Goal: Download file/media

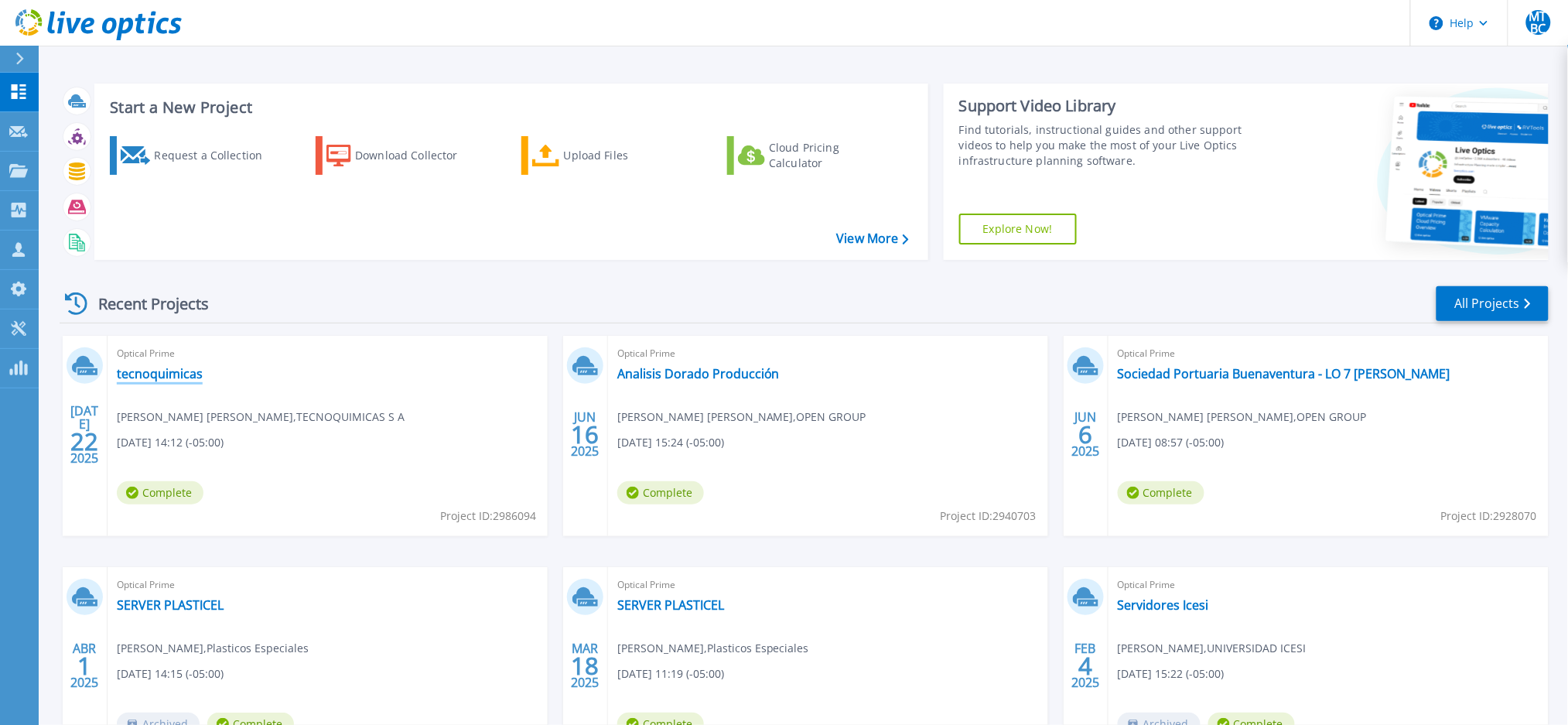
click at [158, 375] on link "tecnoquimicas" at bounding box center [160, 374] width 86 height 15
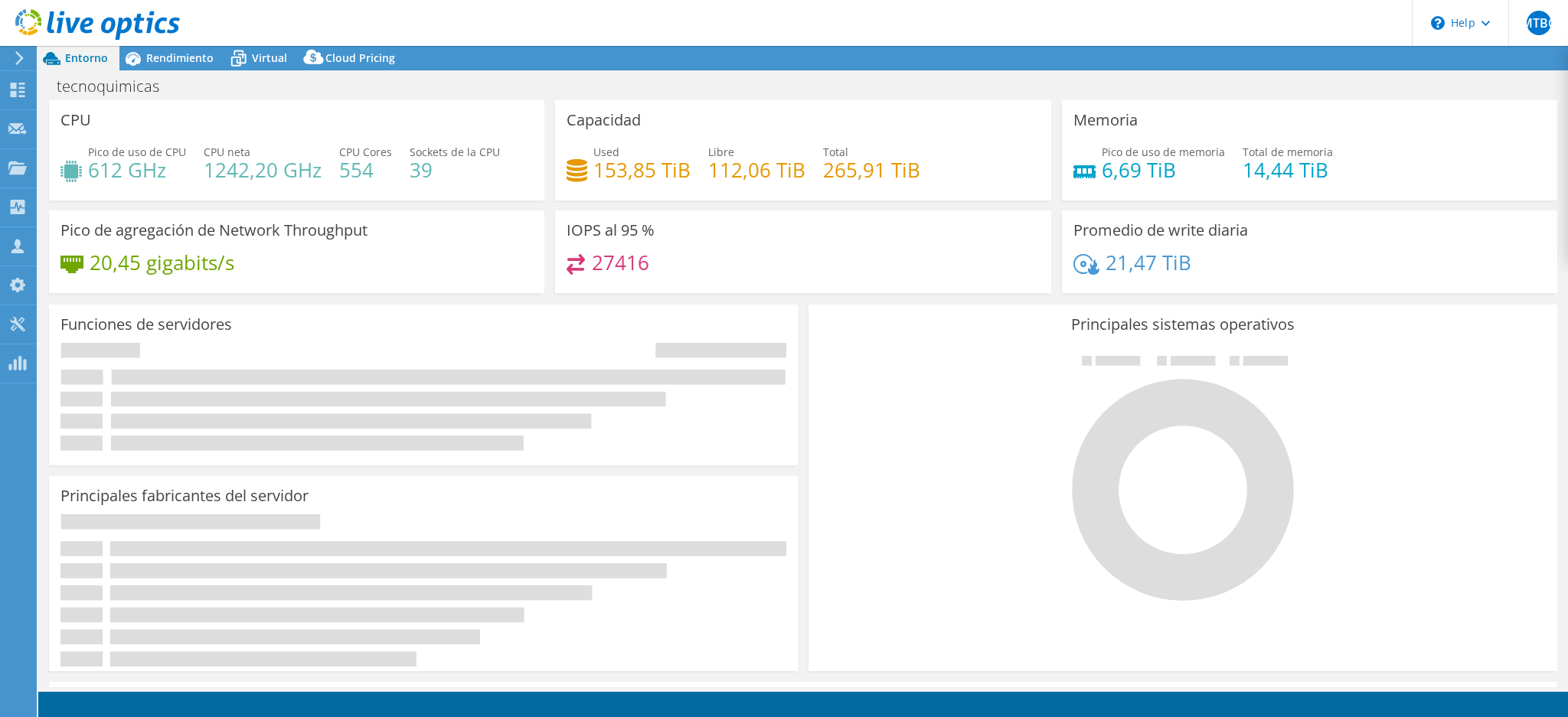
select select "USD"
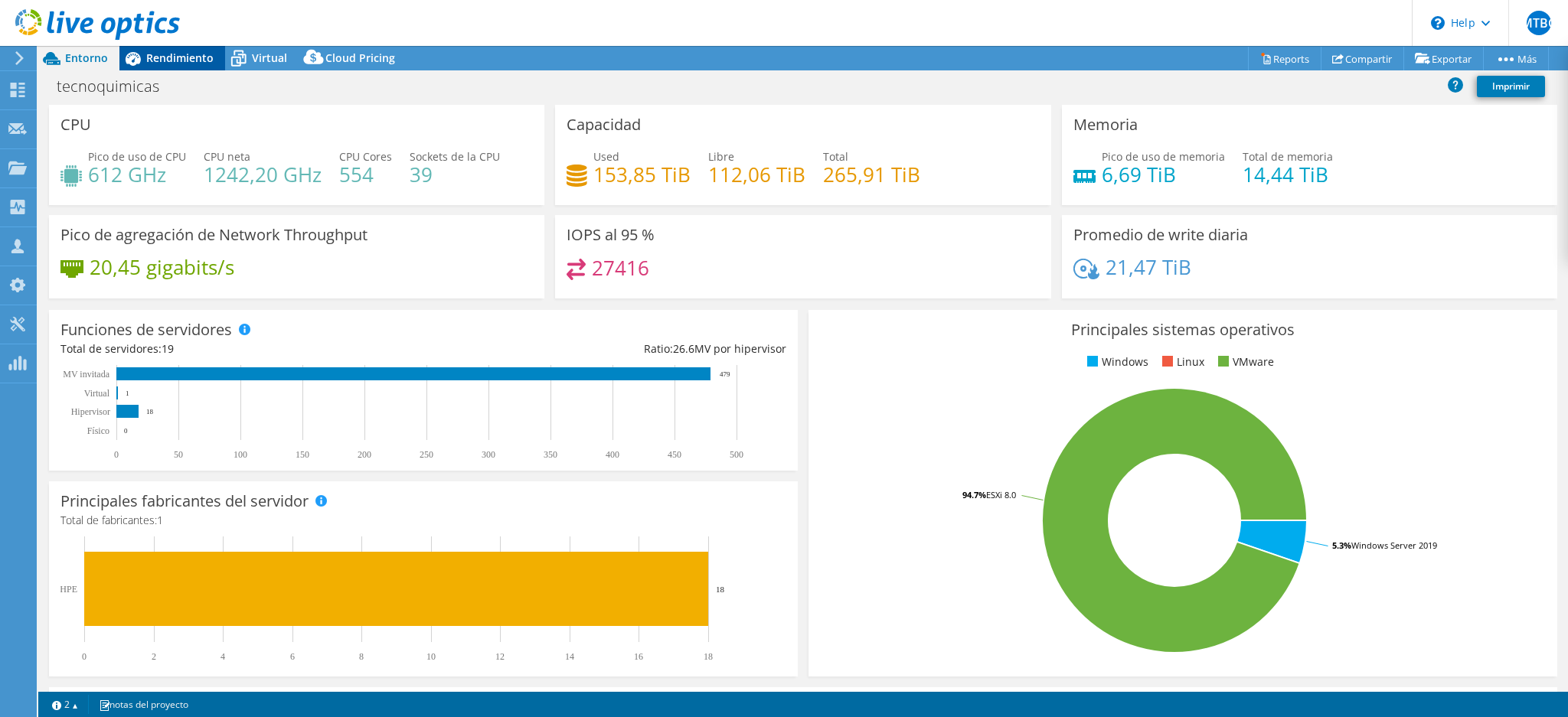
click at [167, 52] on span "Rendimiento" at bounding box center [179, 57] width 67 height 14
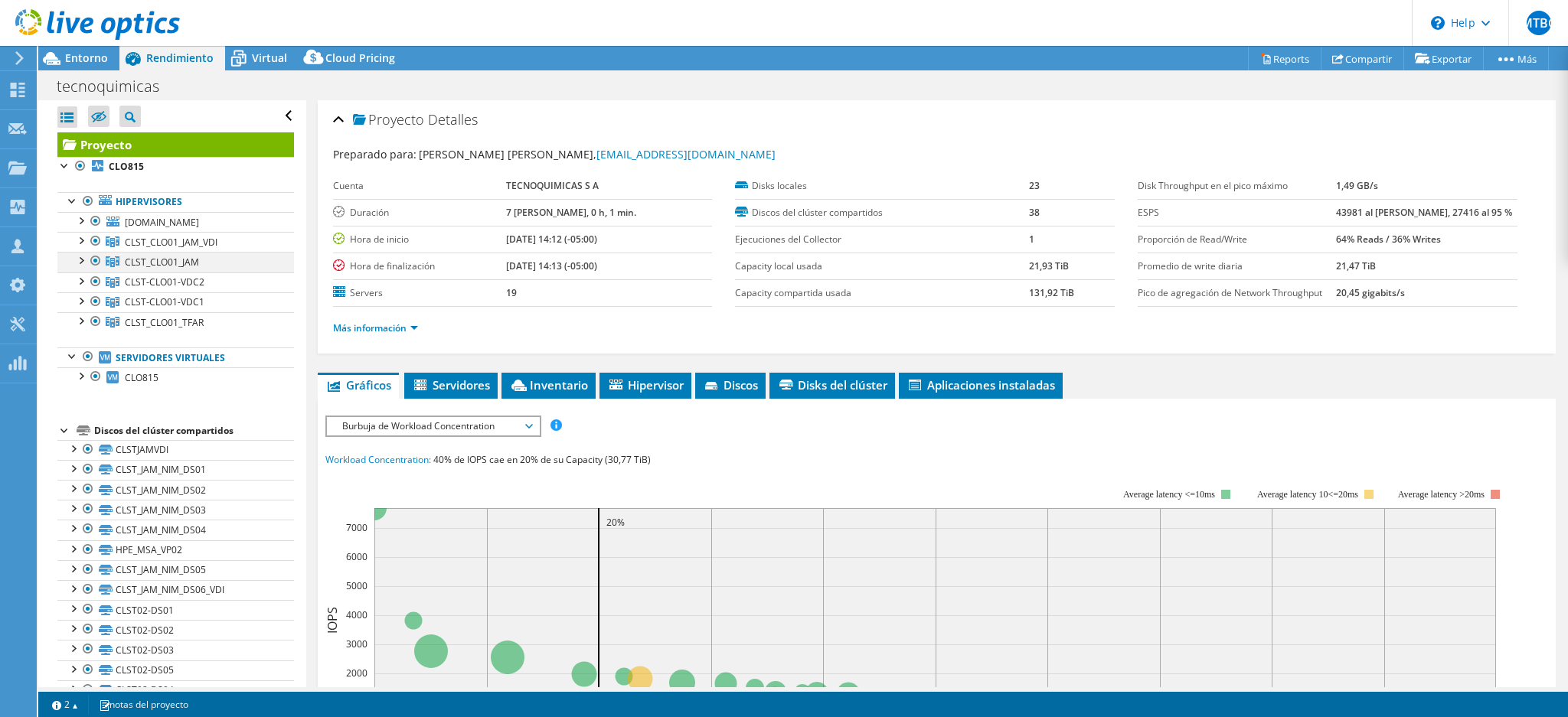
click at [78, 261] on div at bounding box center [81, 260] width 15 height 15
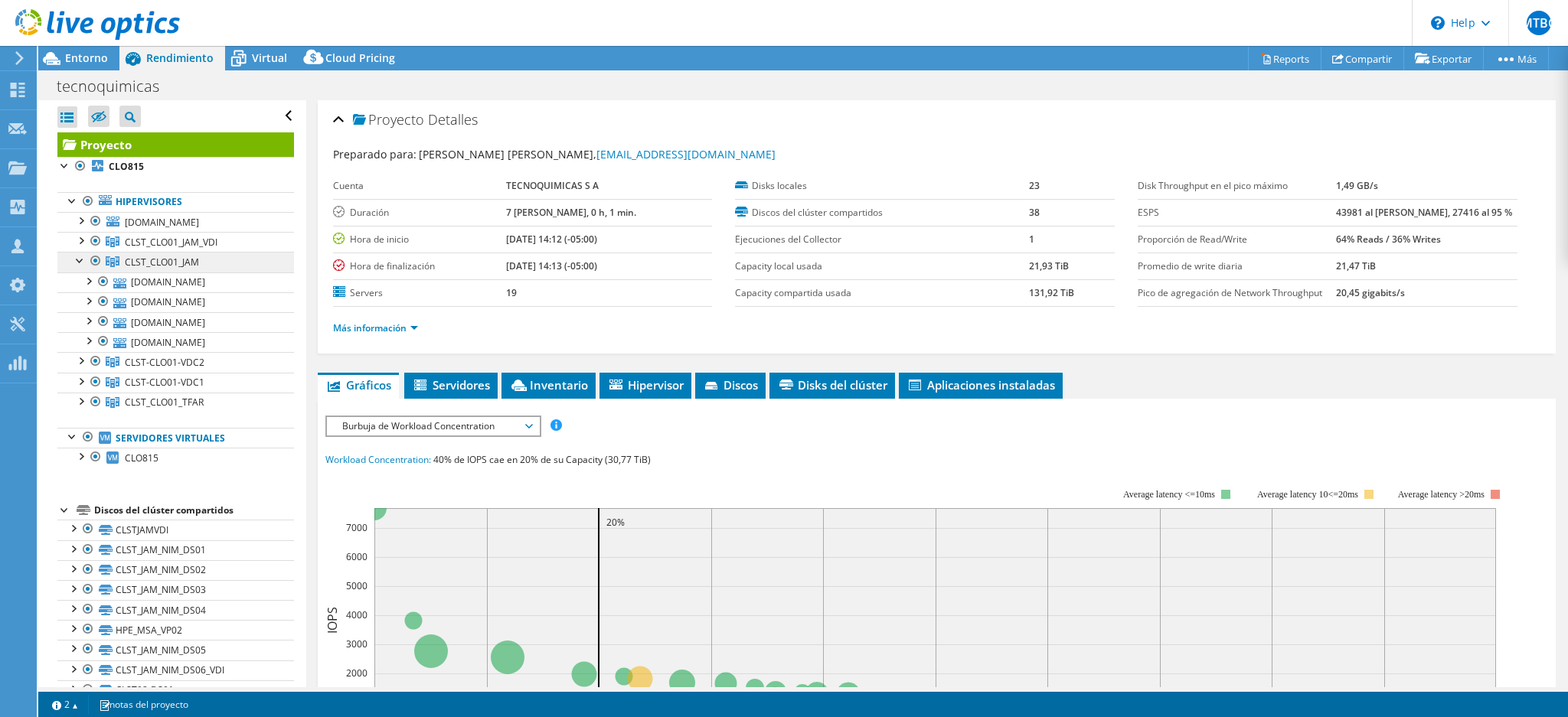
click at [161, 248] on span "CLST_CLO01_JAM" at bounding box center [172, 243] width 93 height 13
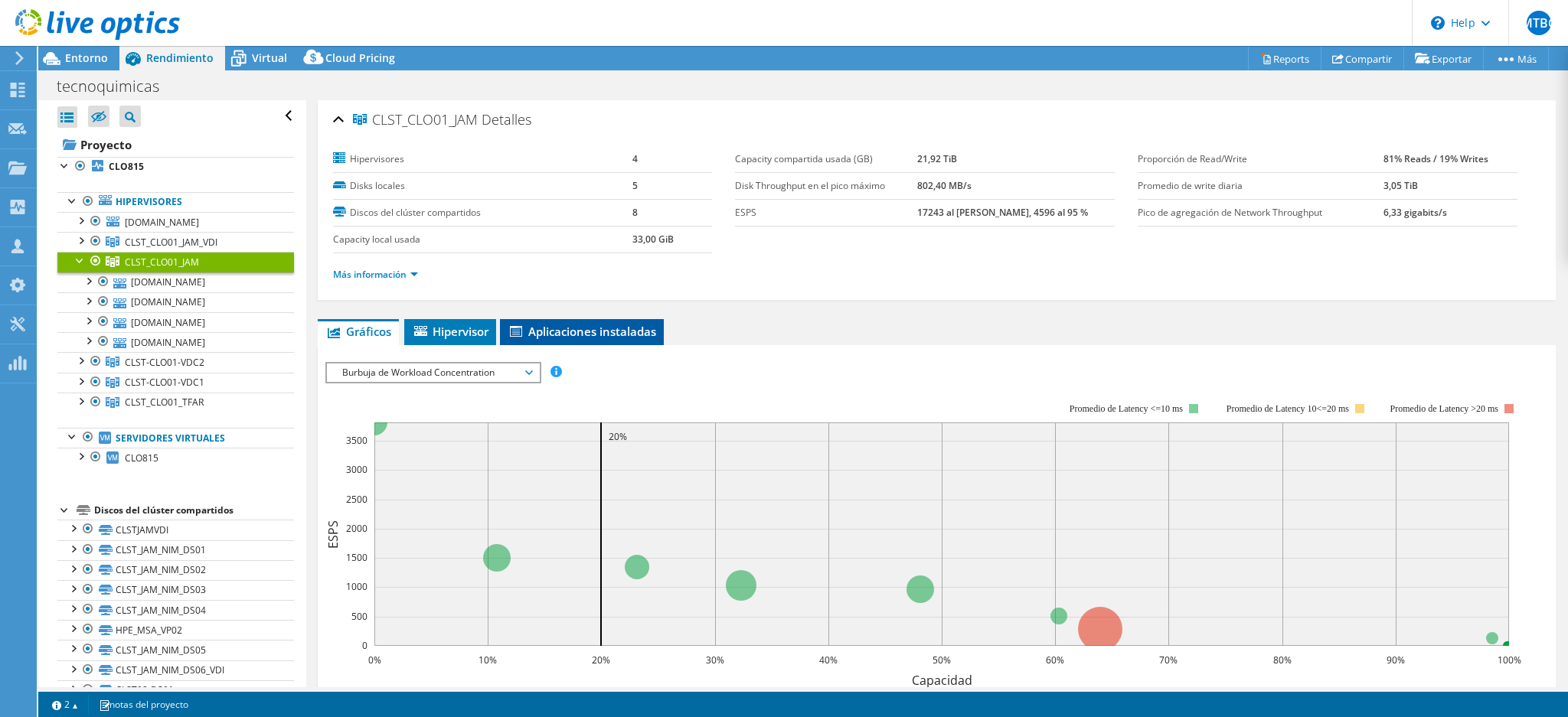
click at [569, 330] on span "Aplicaciones instaladas" at bounding box center [581, 331] width 149 height 15
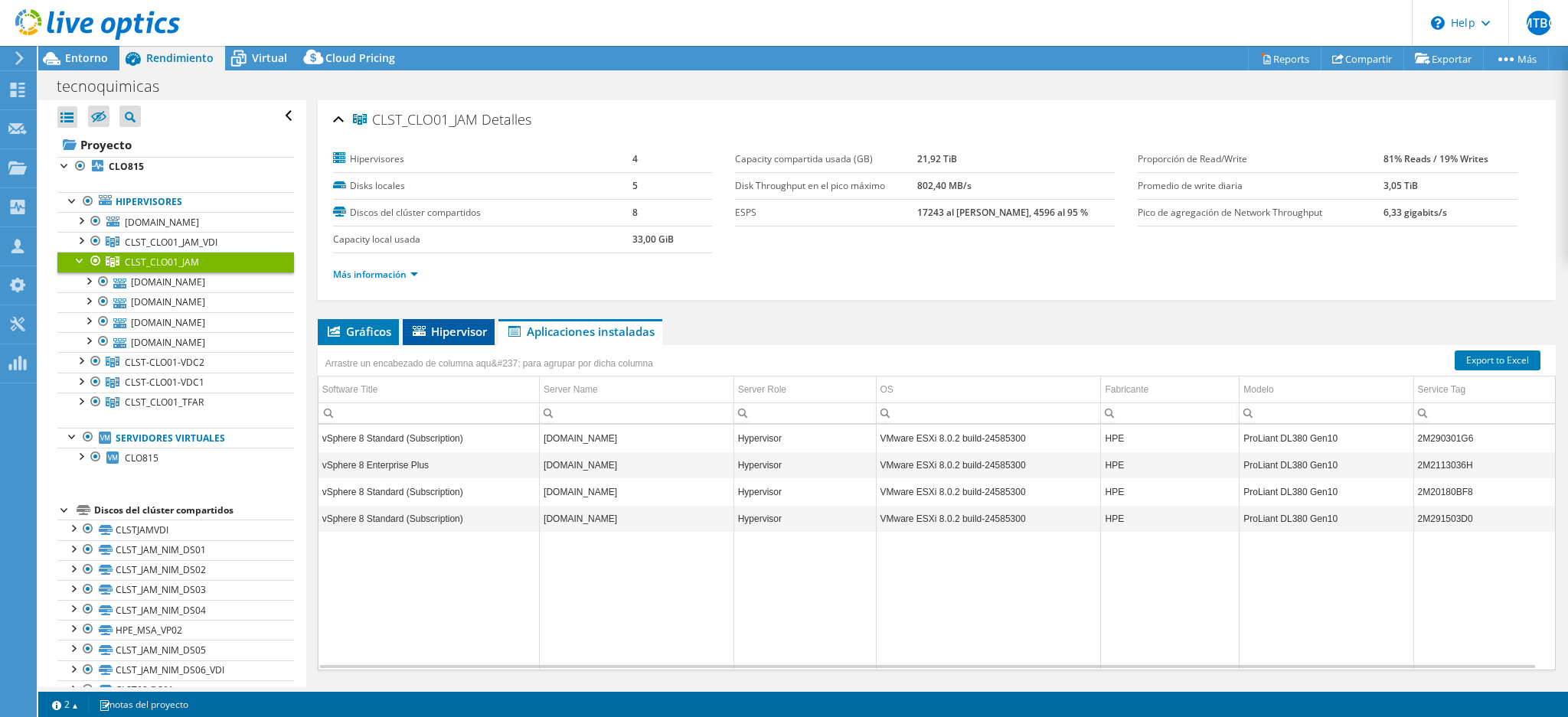
click at [471, 335] on span "Hipervisor" at bounding box center [449, 331] width 77 height 15
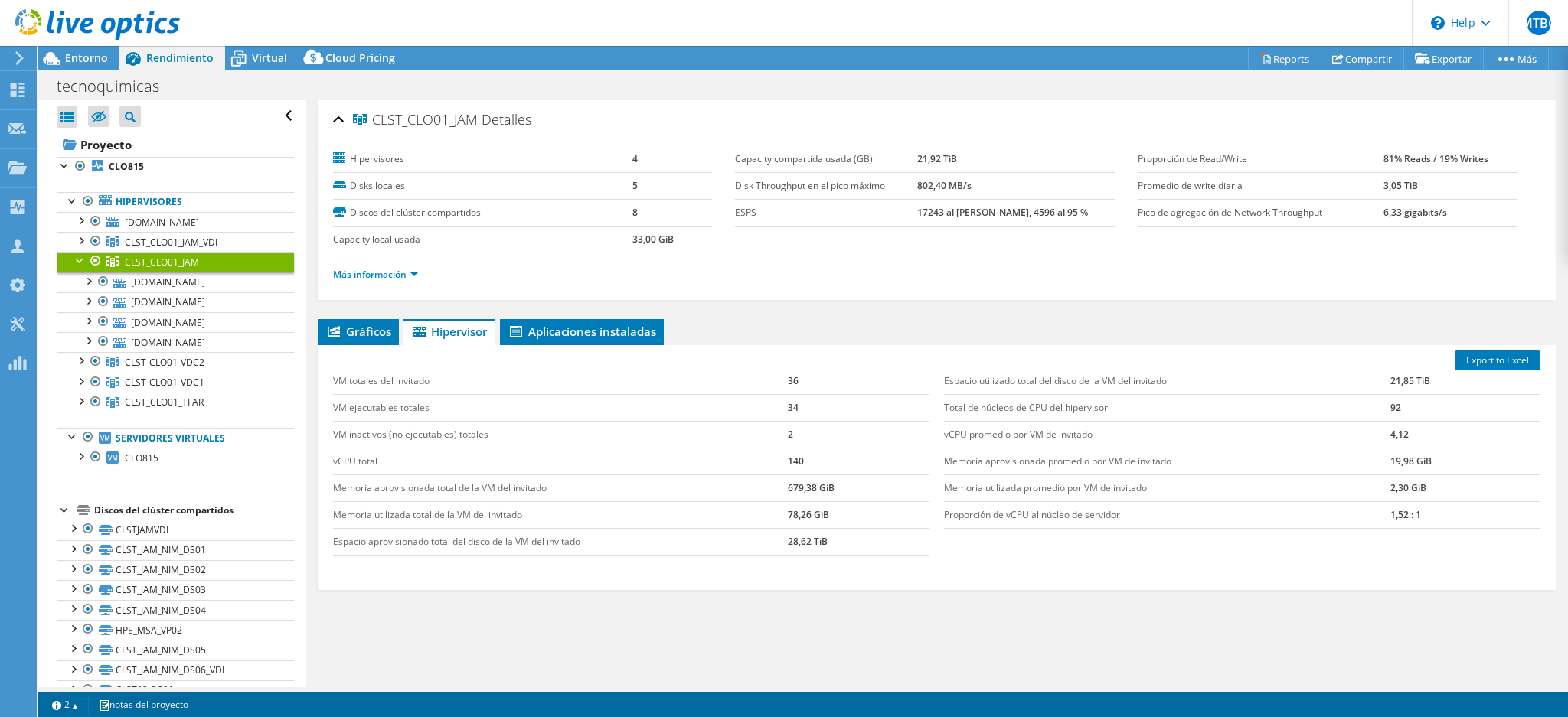
click at [414, 271] on link "Más información" at bounding box center [376, 274] width 85 height 13
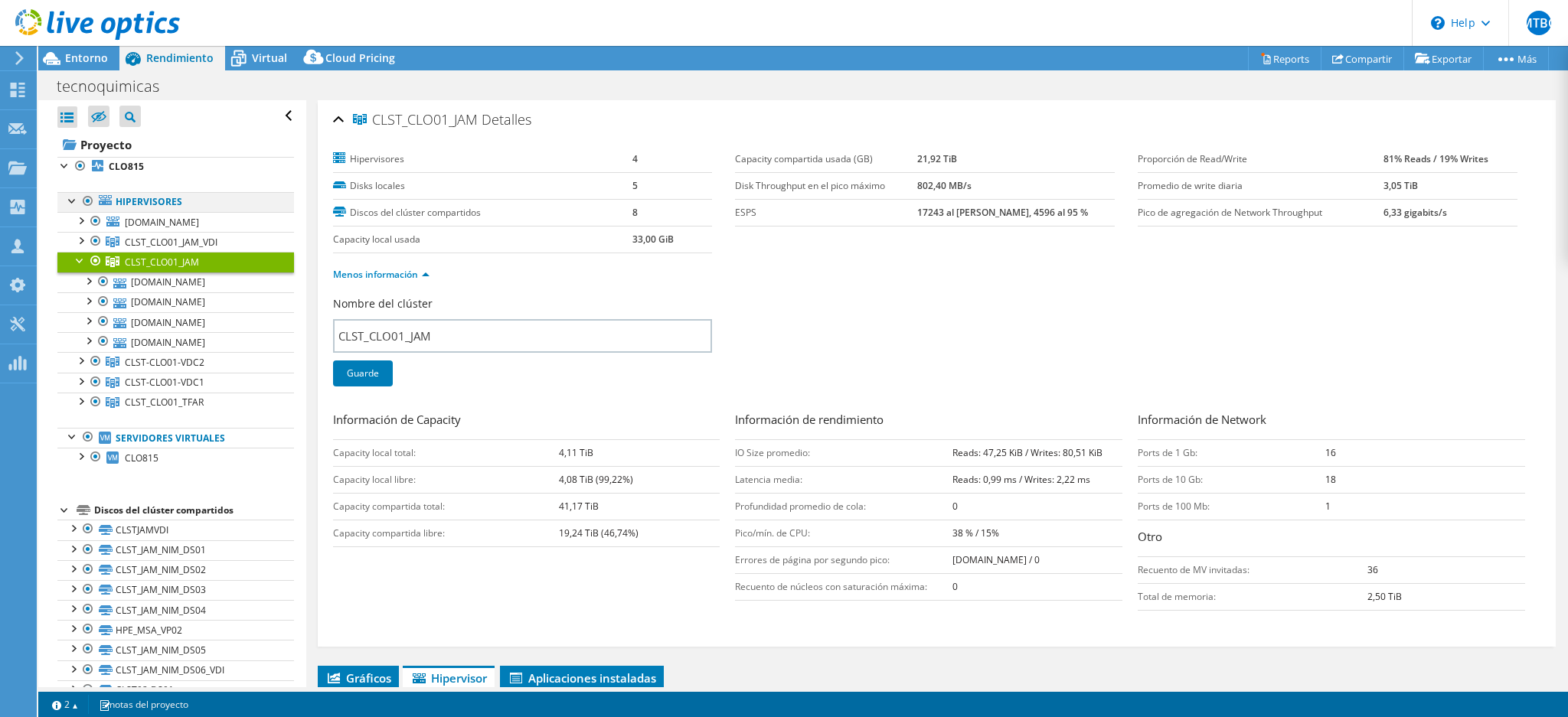
click at [89, 197] on div at bounding box center [88, 201] width 15 height 18
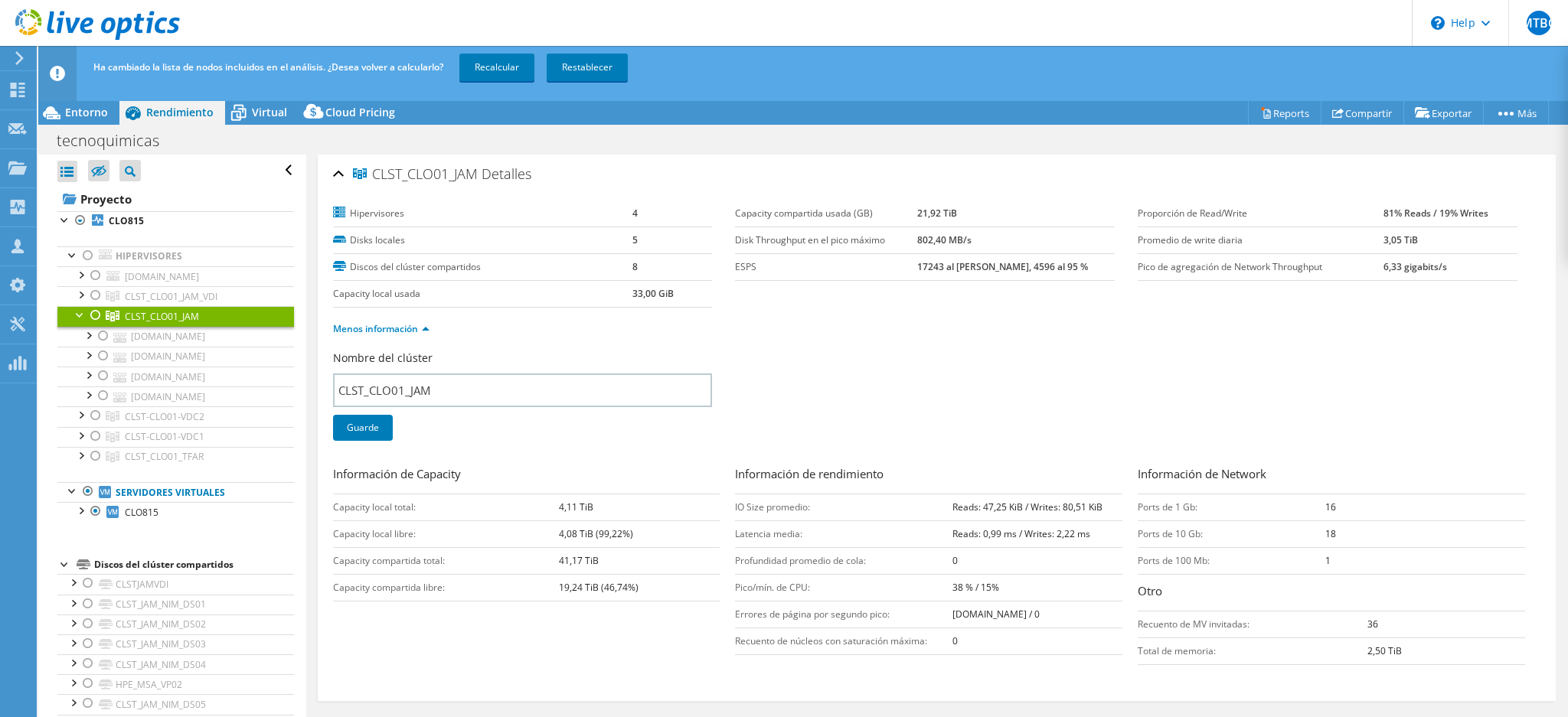
click at [92, 317] on div at bounding box center [96, 315] width 15 height 18
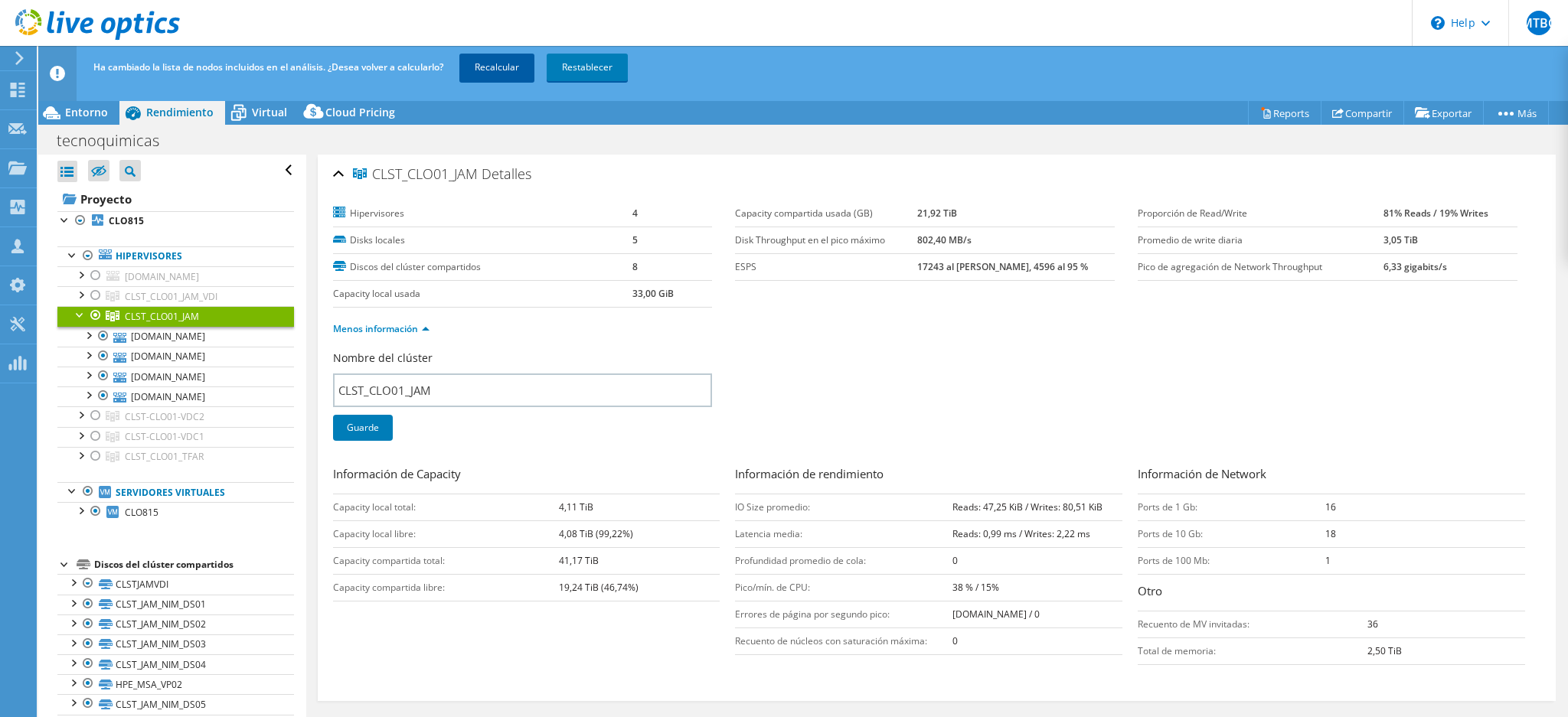
click at [516, 67] on link "Recalcular" at bounding box center [496, 66] width 75 height 28
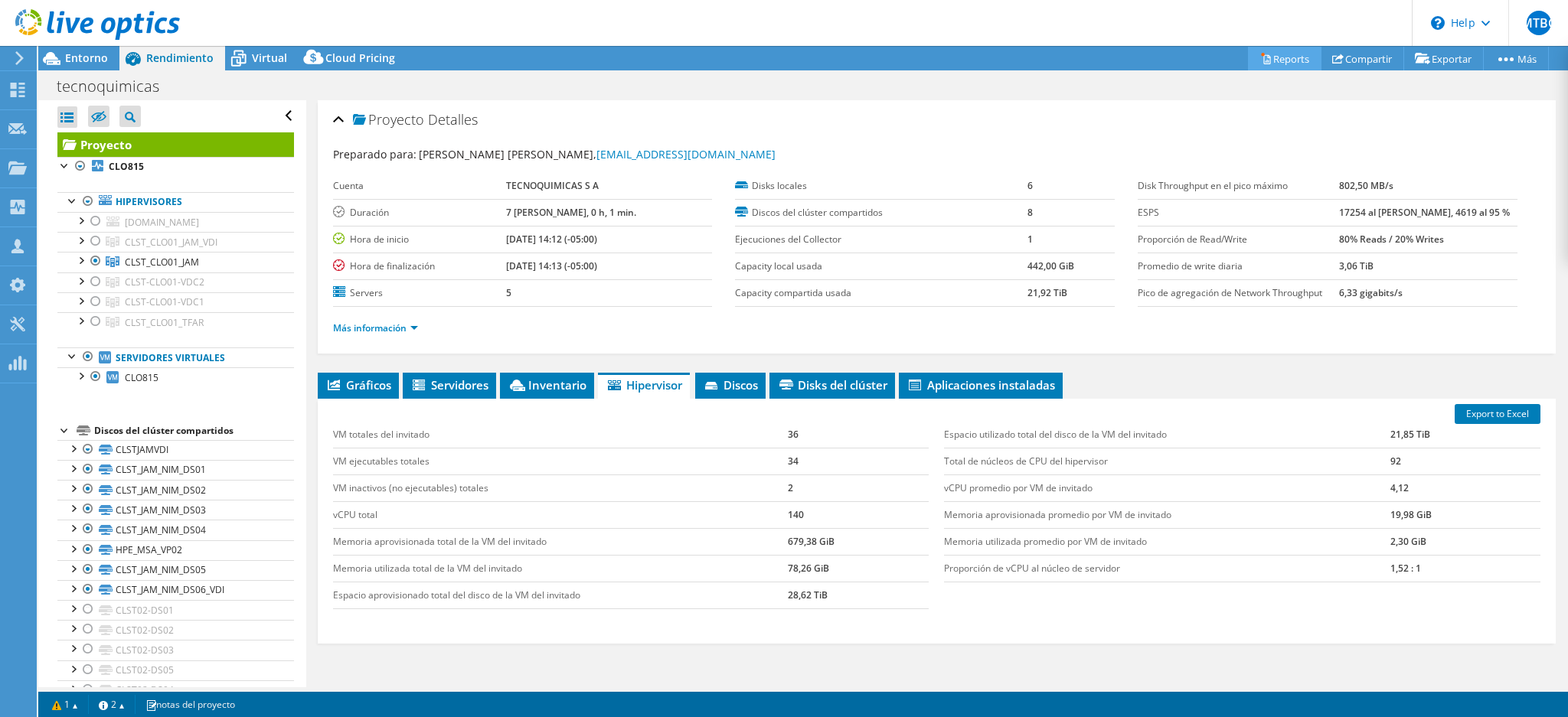
click at [1284, 58] on link "Reports" at bounding box center [1284, 58] width 73 height 24
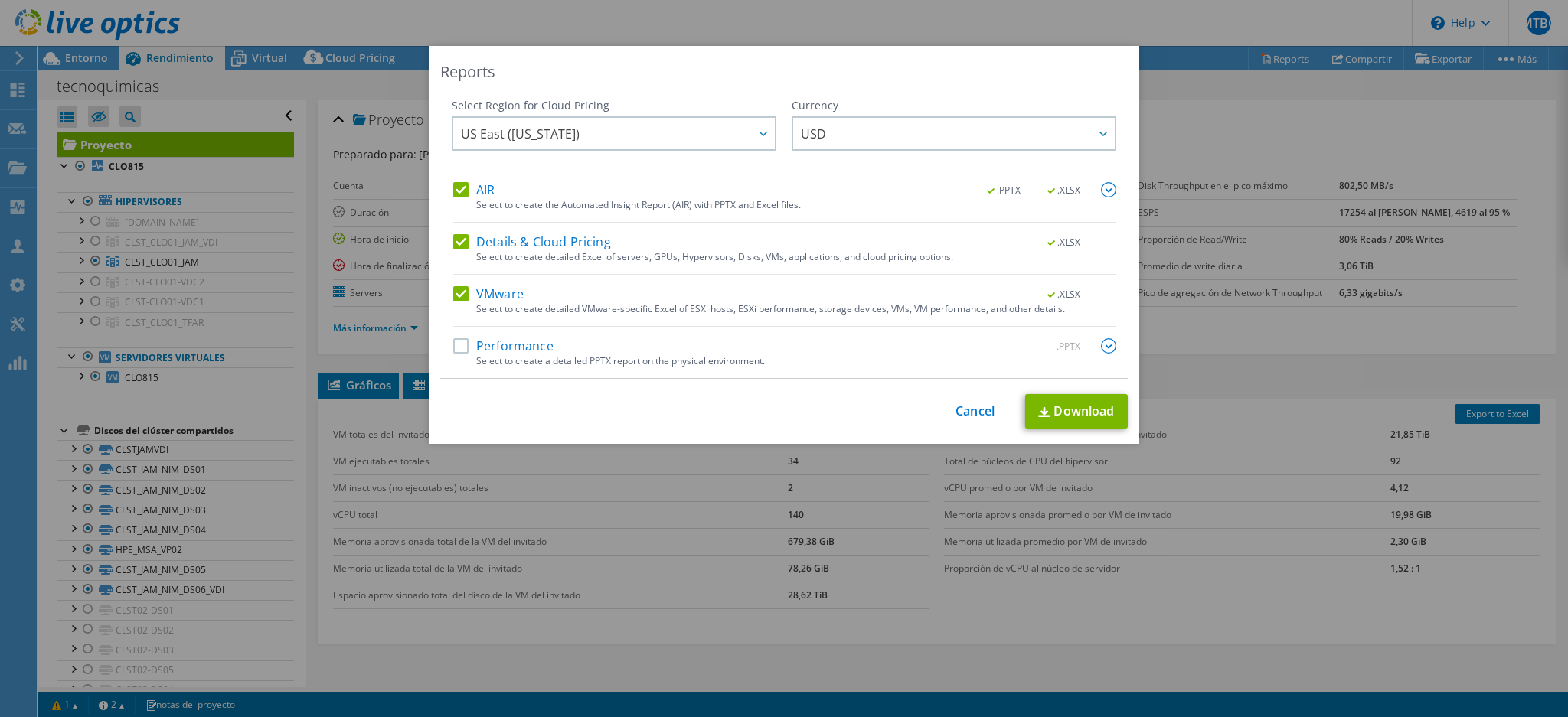
click at [457, 343] on label "Performance" at bounding box center [504, 346] width 101 height 15
click at [0, 0] on input "Performance" at bounding box center [0, 0] width 0 height 0
click at [1070, 412] on link "Download" at bounding box center [1077, 412] width 102 height 34
click at [968, 414] on link "Cancel" at bounding box center [974, 411] width 39 height 14
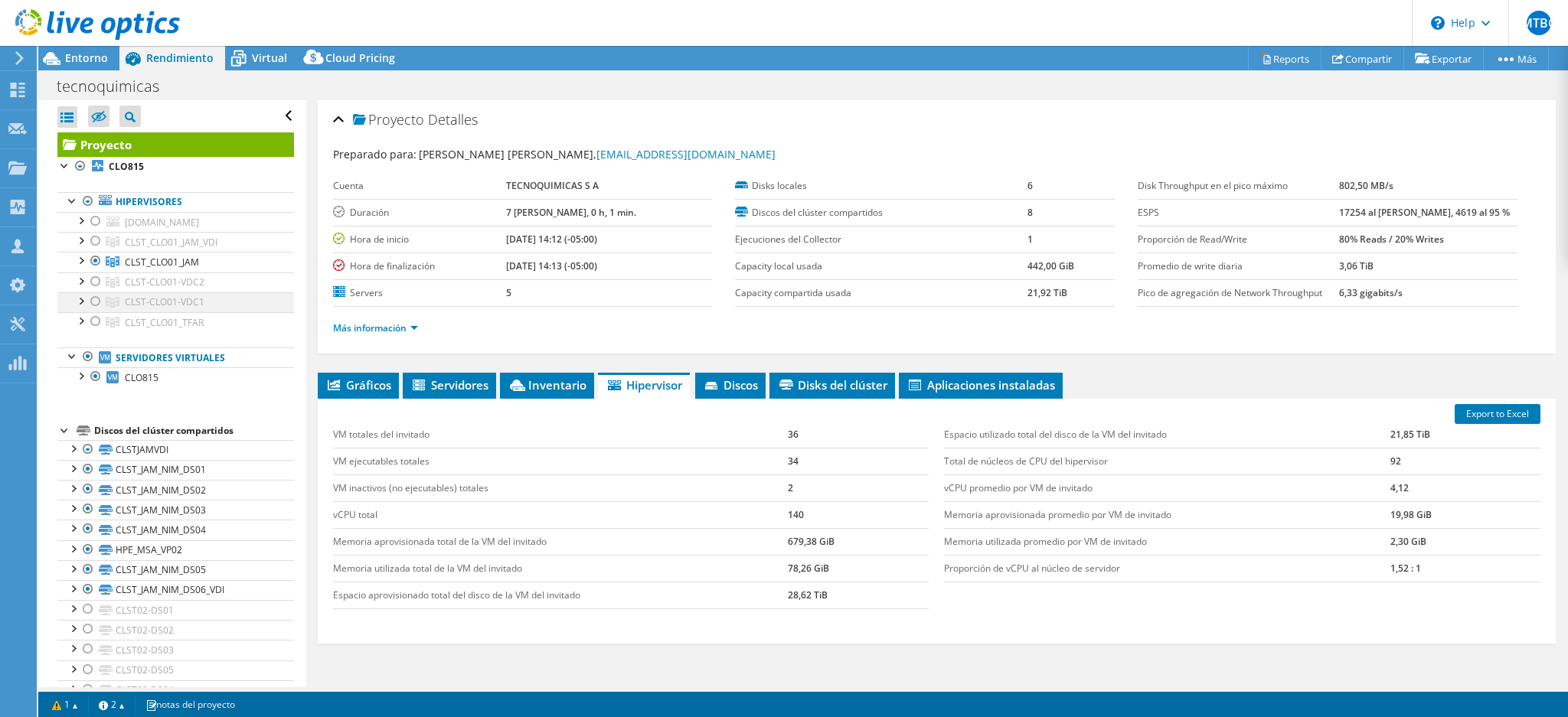
click at [94, 300] on div at bounding box center [96, 301] width 15 height 18
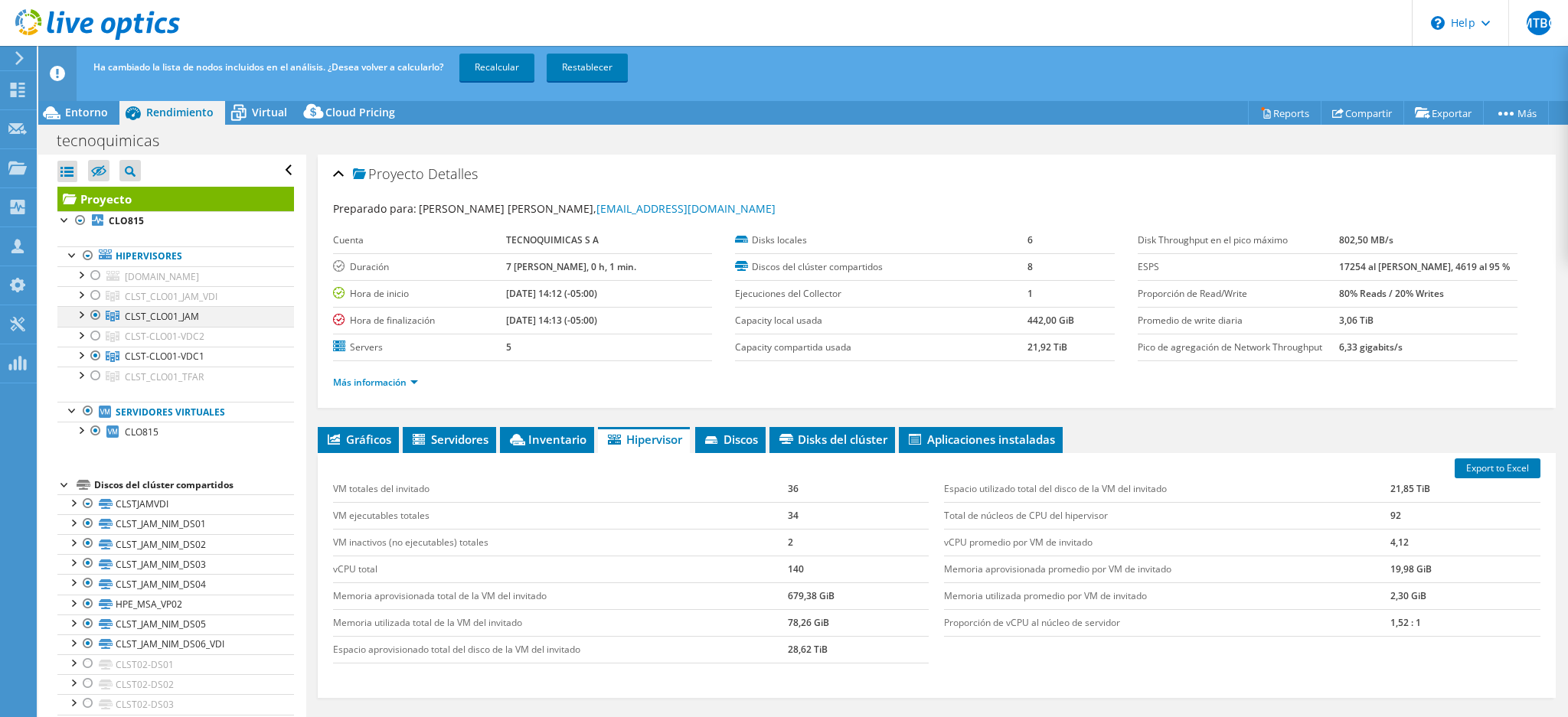
click at [95, 315] on div at bounding box center [96, 315] width 15 height 18
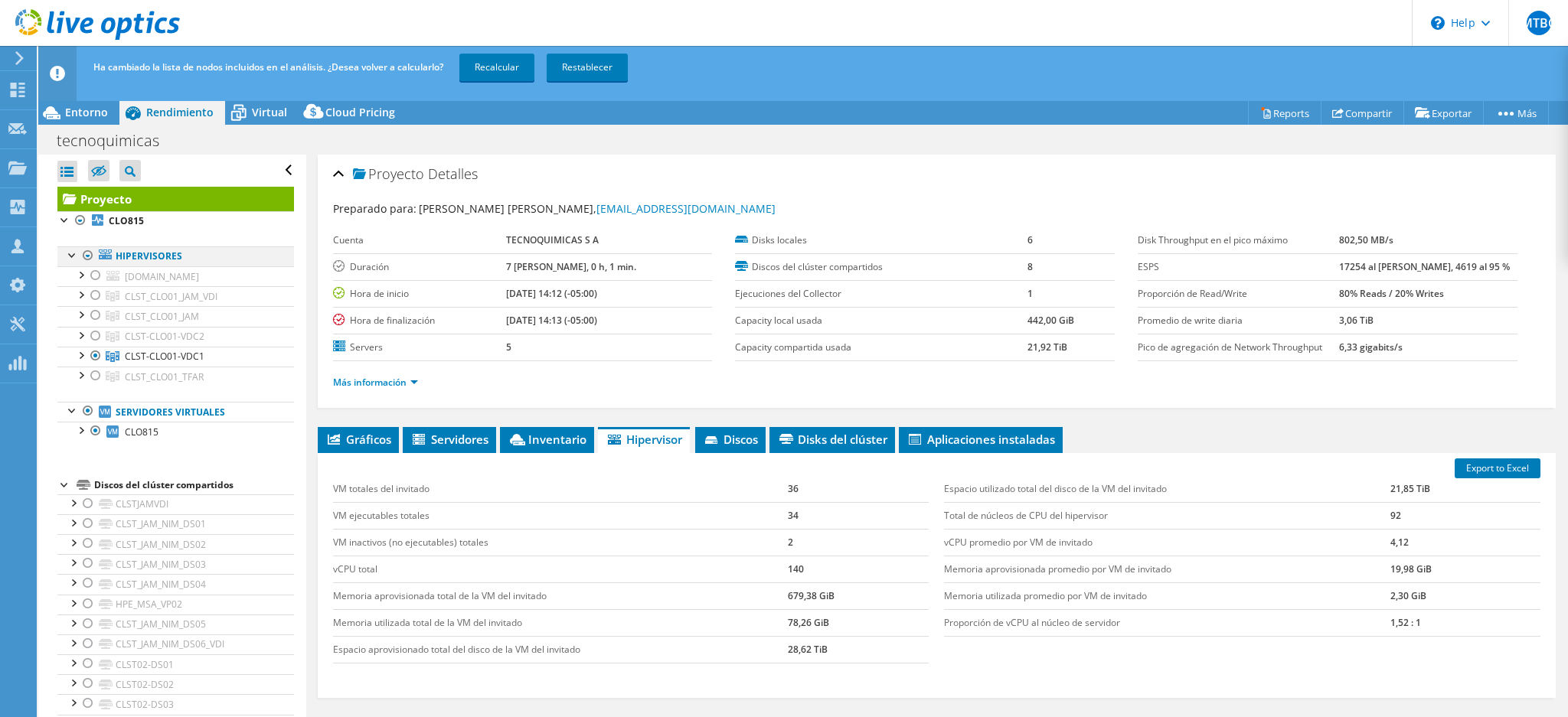
click at [83, 253] on div at bounding box center [88, 255] width 15 height 18
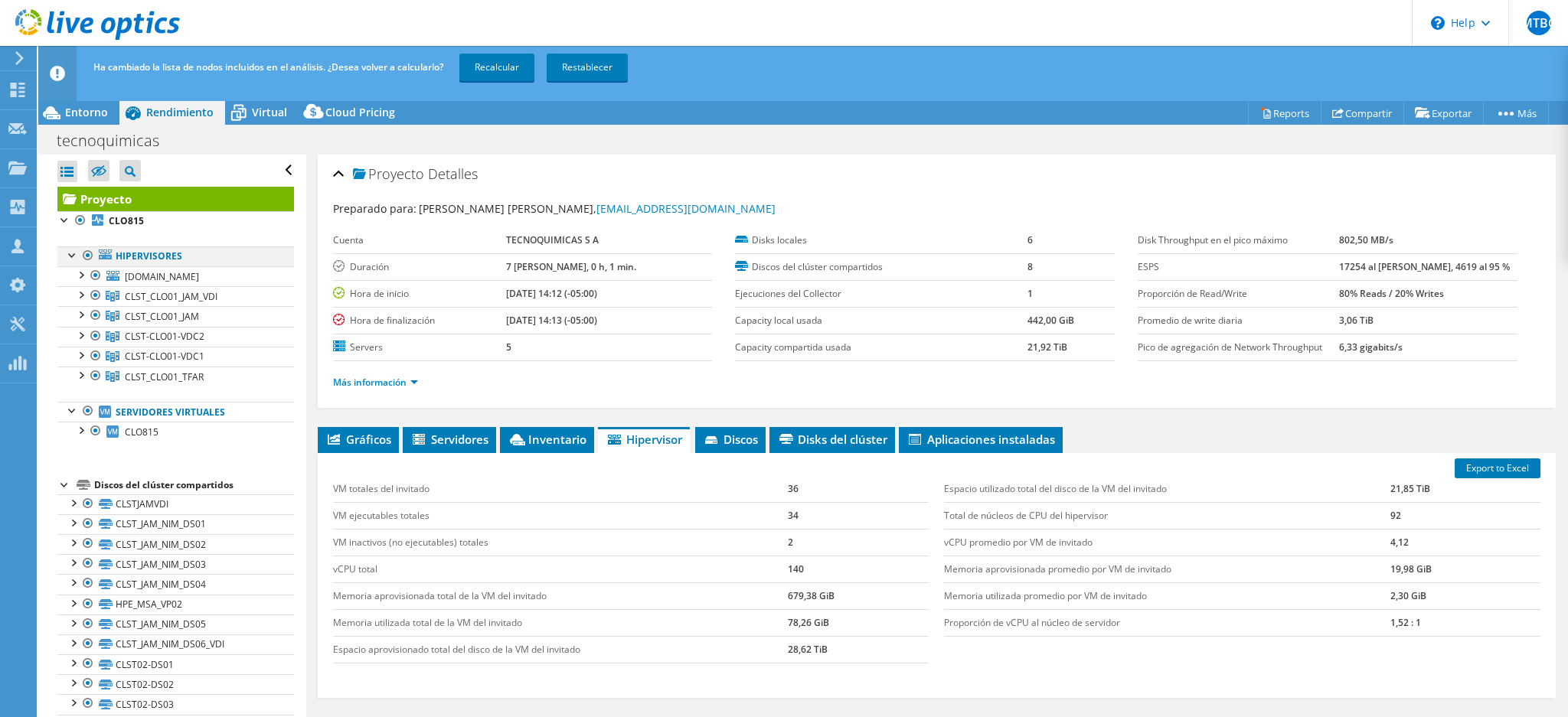
click at [82, 253] on div at bounding box center [88, 255] width 15 height 18
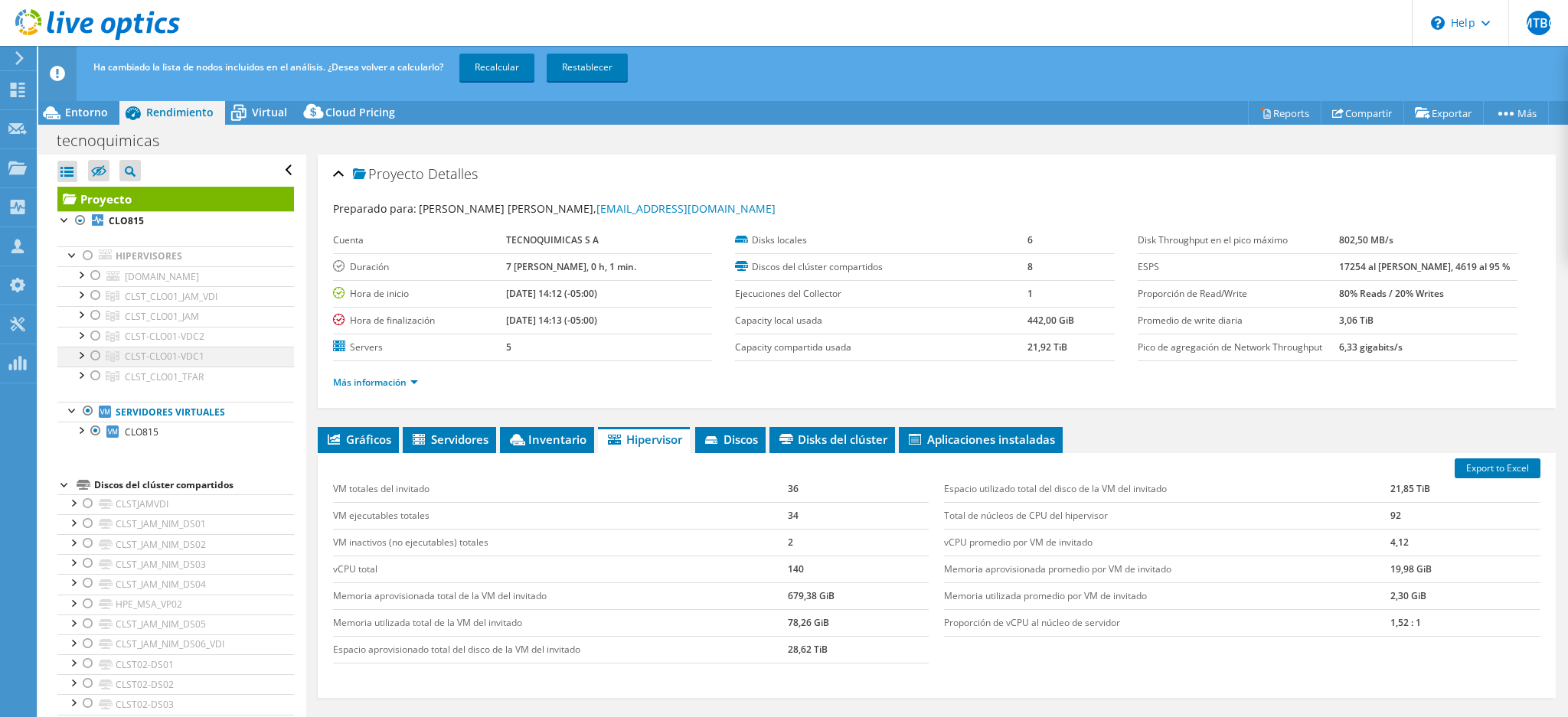
click at [97, 356] on div at bounding box center [96, 356] width 15 height 18
click at [511, 65] on link "Recalcular" at bounding box center [496, 66] width 75 height 28
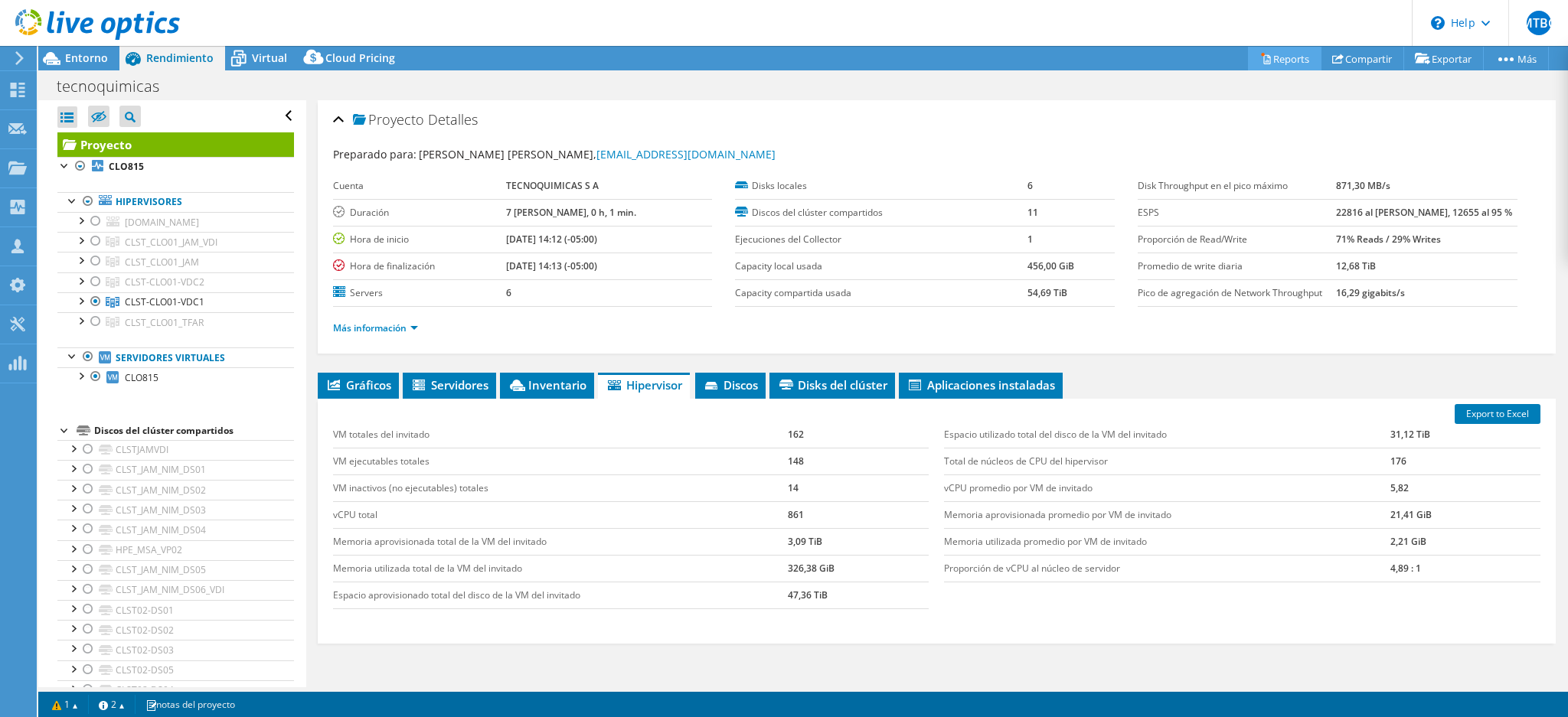
click at [1274, 52] on link "Reports" at bounding box center [1284, 58] width 73 height 24
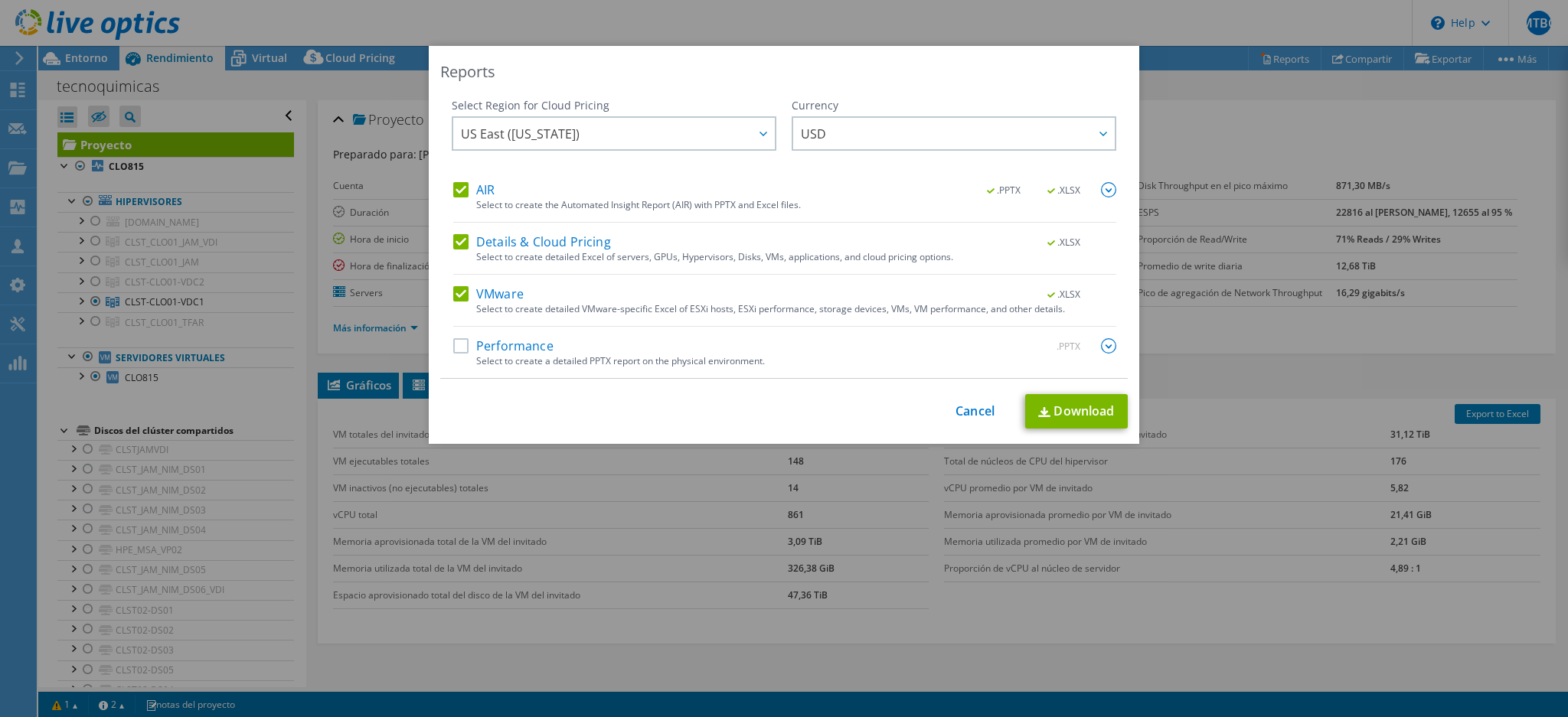
click at [453, 341] on label "Performance" at bounding box center [504, 346] width 101 height 15
click at [0, 0] on input "Performance" at bounding box center [0, 0] width 0 height 0
click at [1075, 411] on link "Download" at bounding box center [1077, 412] width 102 height 34
click at [957, 411] on link "Cancel" at bounding box center [974, 411] width 39 height 14
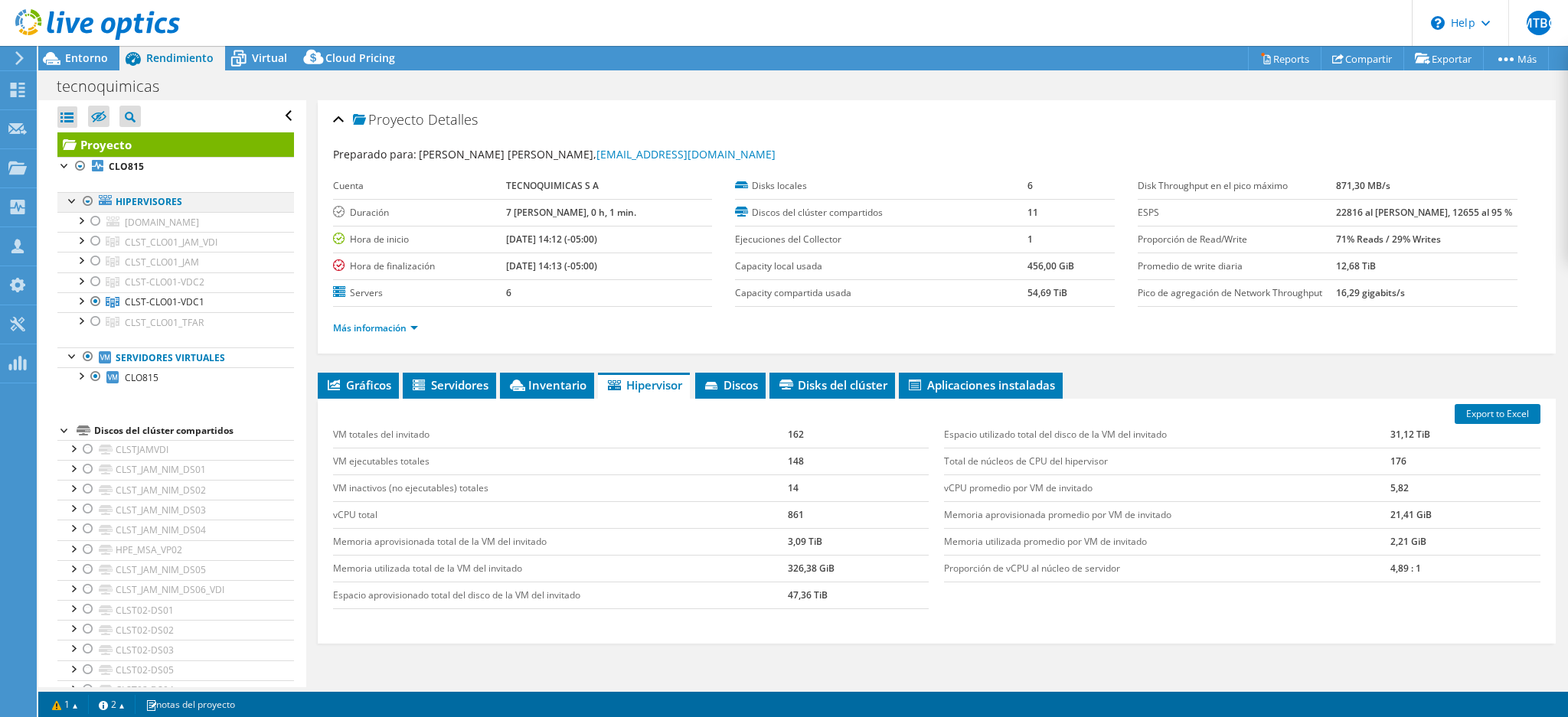
click at [84, 200] on div at bounding box center [88, 201] width 15 height 18
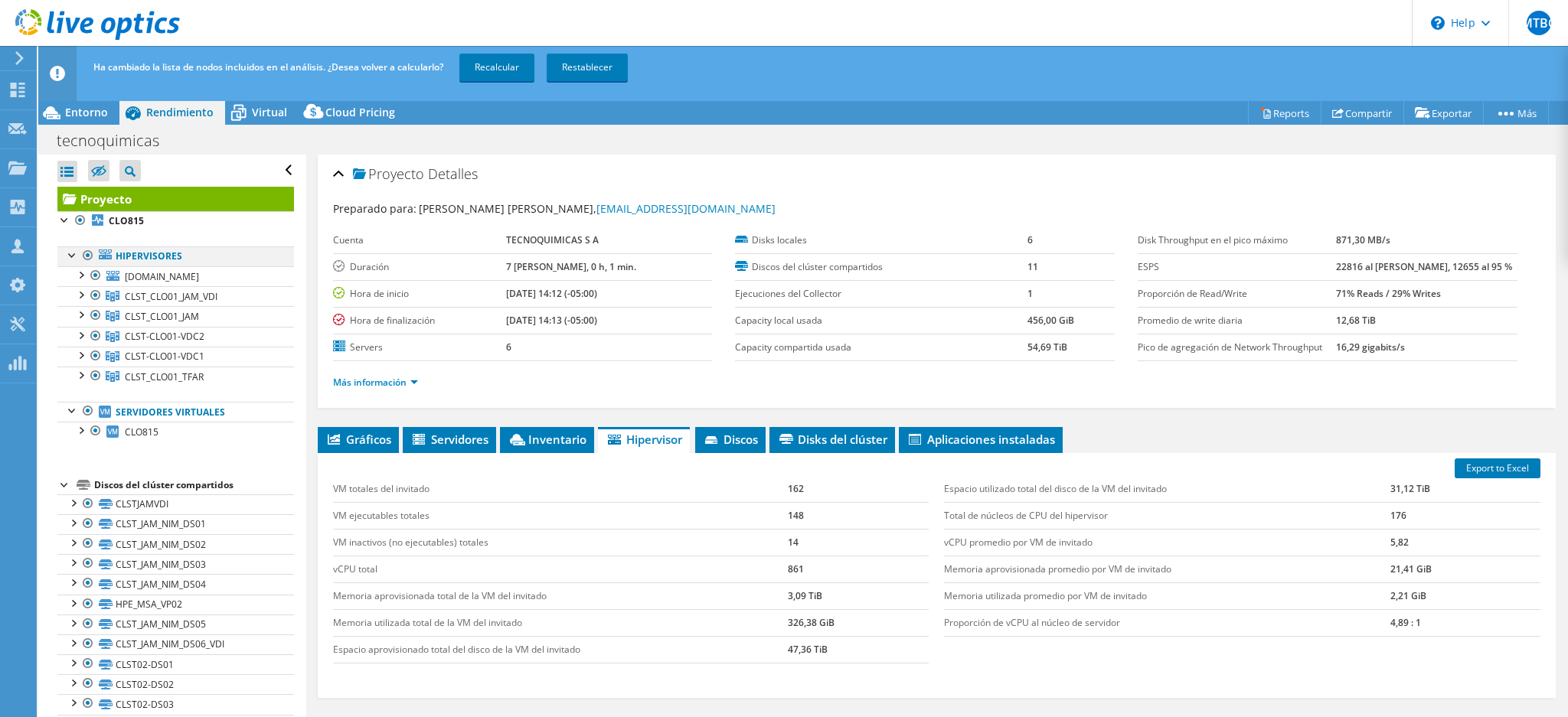
click at [86, 252] on div at bounding box center [88, 255] width 15 height 18
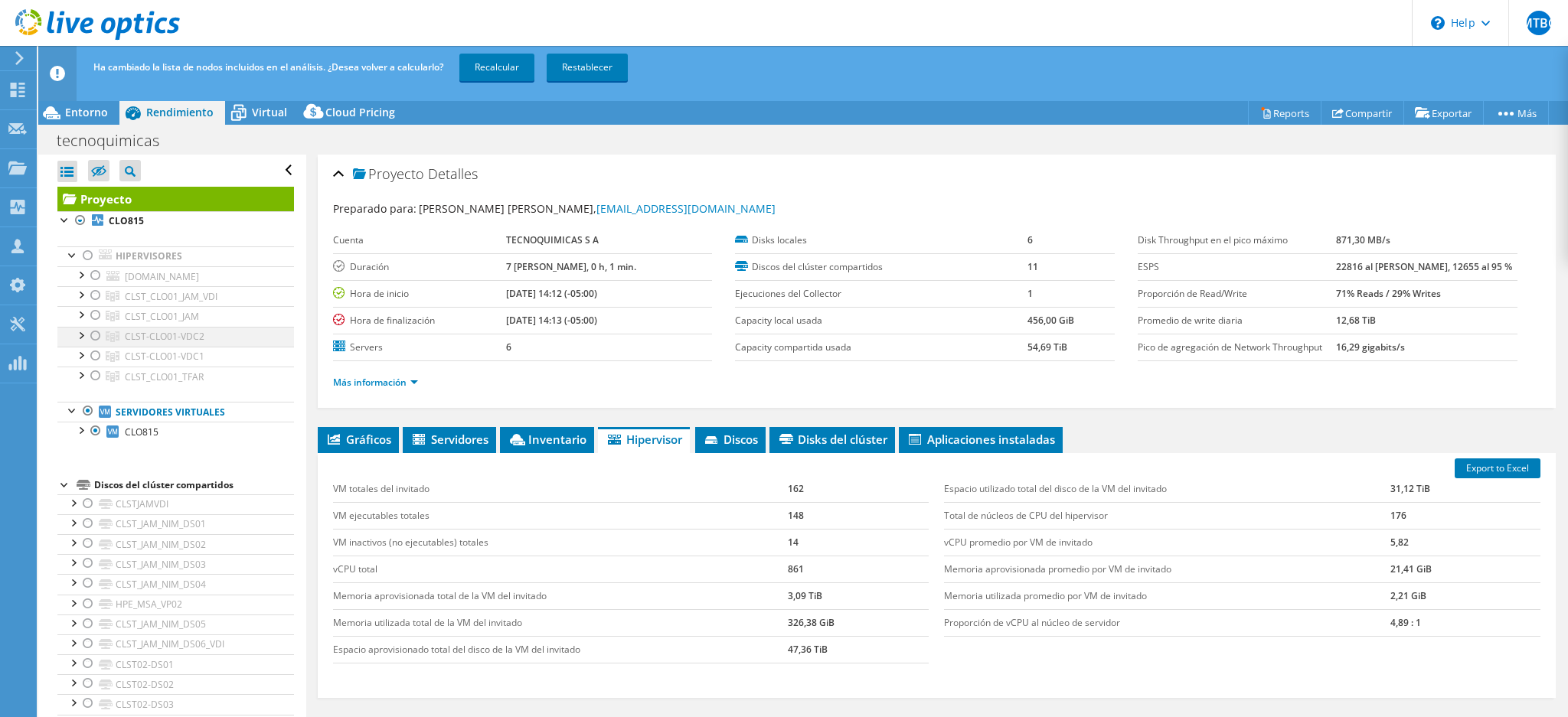
click at [93, 334] on div at bounding box center [96, 336] width 15 height 18
click at [499, 64] on link "Recalcular" at bounding box center [496, 66] width 75 height 28
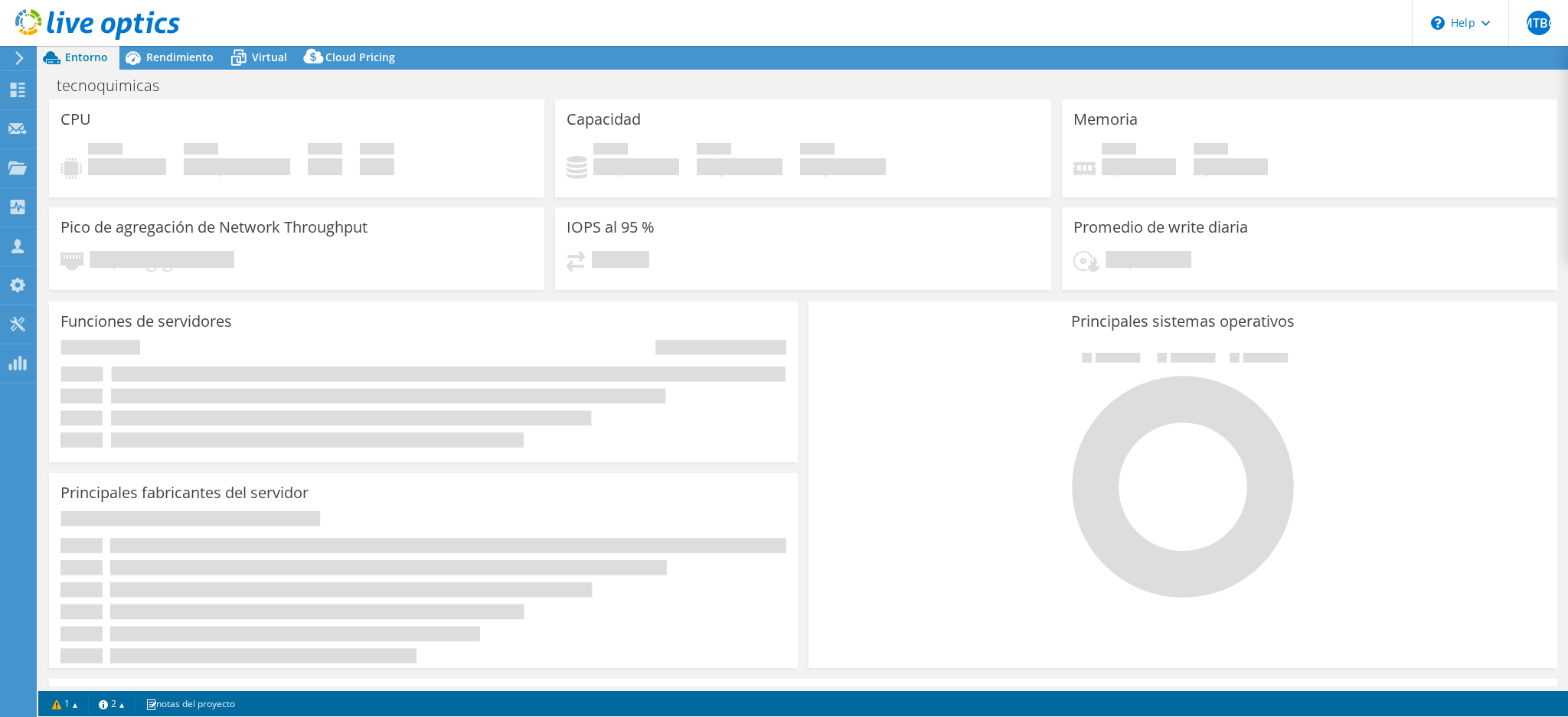
select select "USD"
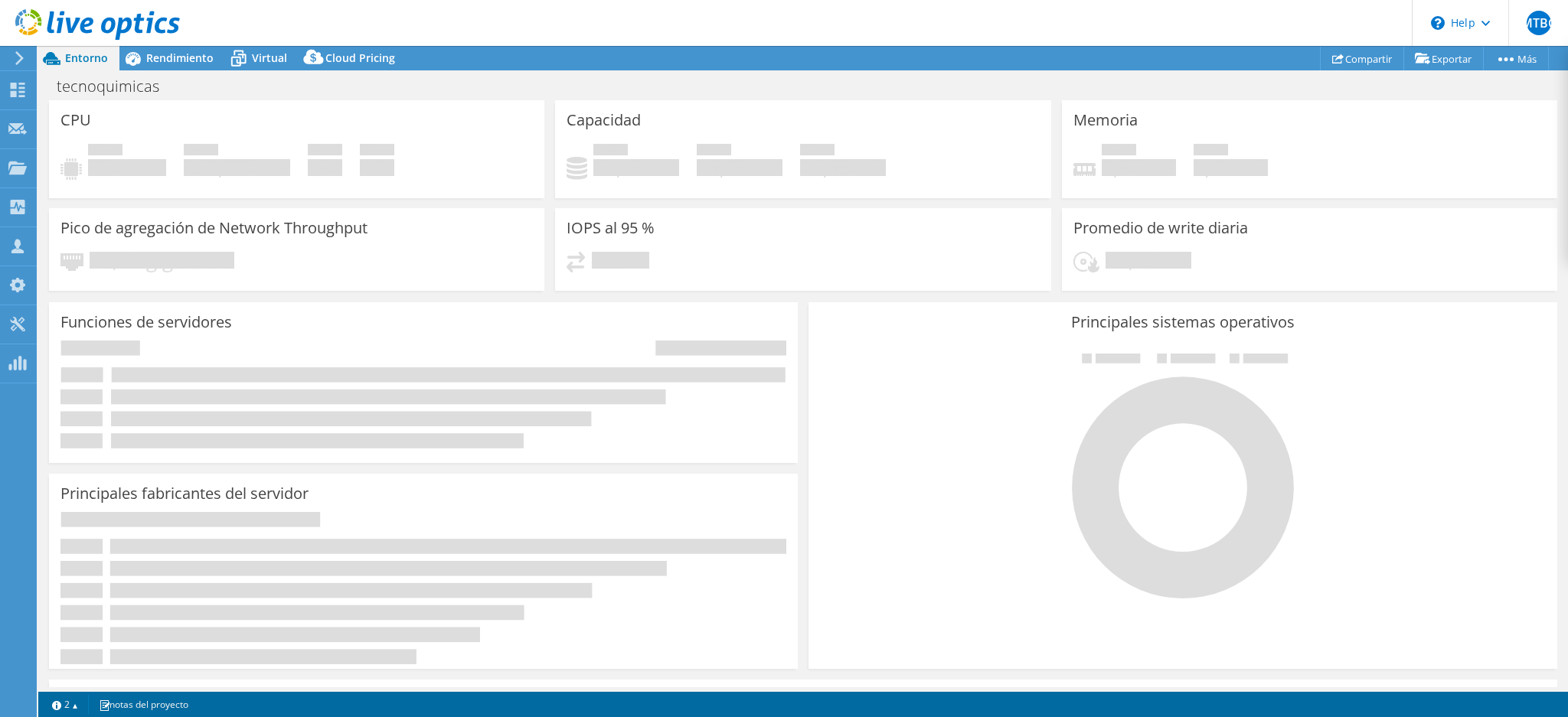
click at [915, 399] on div at bounding box center [1182, 475] width 726 height 258
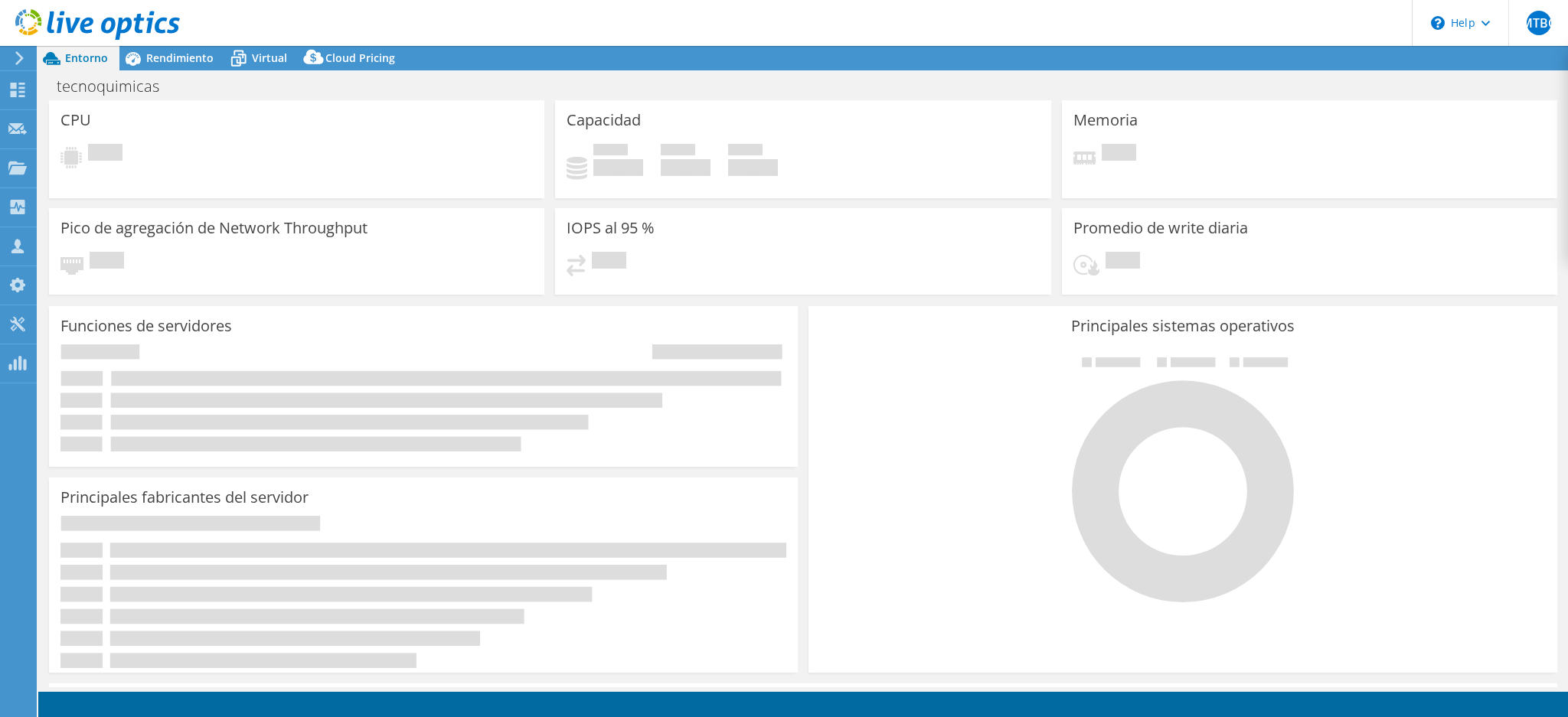
select select "USD"
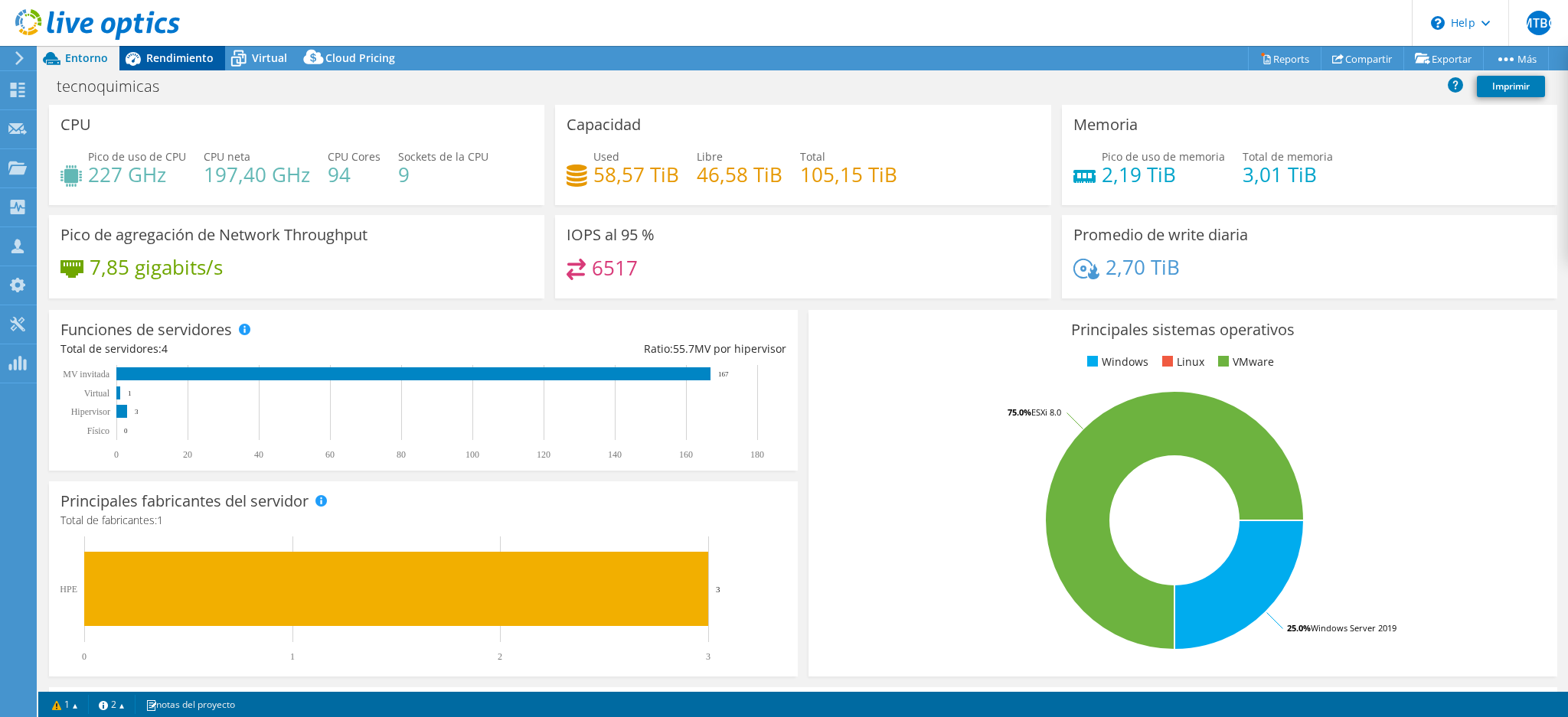
click at [147, 50] on div "MTBC Asociado de canal Marco Tulio Betancourt Castaño mbetancurt@opengroupsa.co…" at bounding box center [784, 358] width 1568 height 717
click at [161, 55] on span "Rendimiento" at bounding box center [179, 57] width 67 height 14
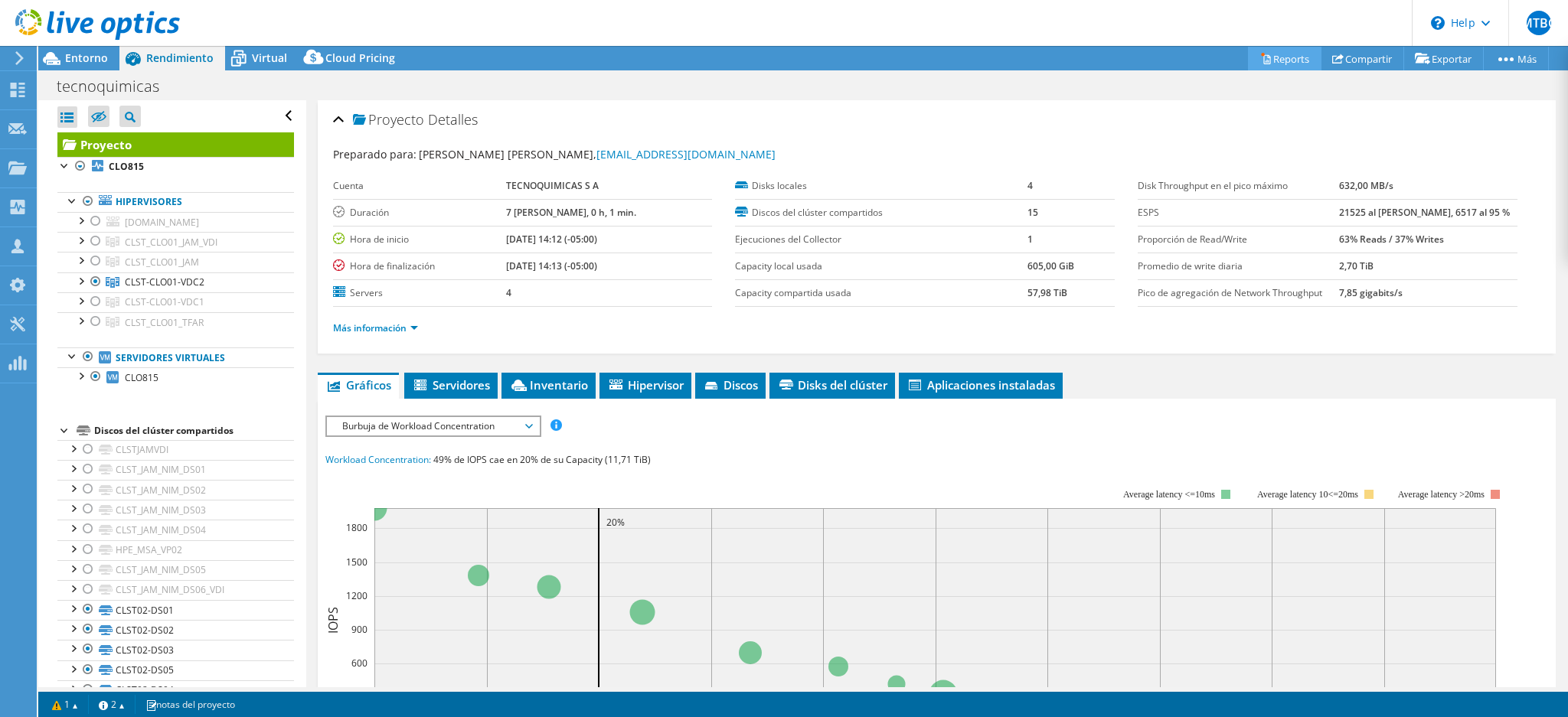
click at [1278, 55] on link "Reports" at bounding box center [1284, 58] width 73 height 24
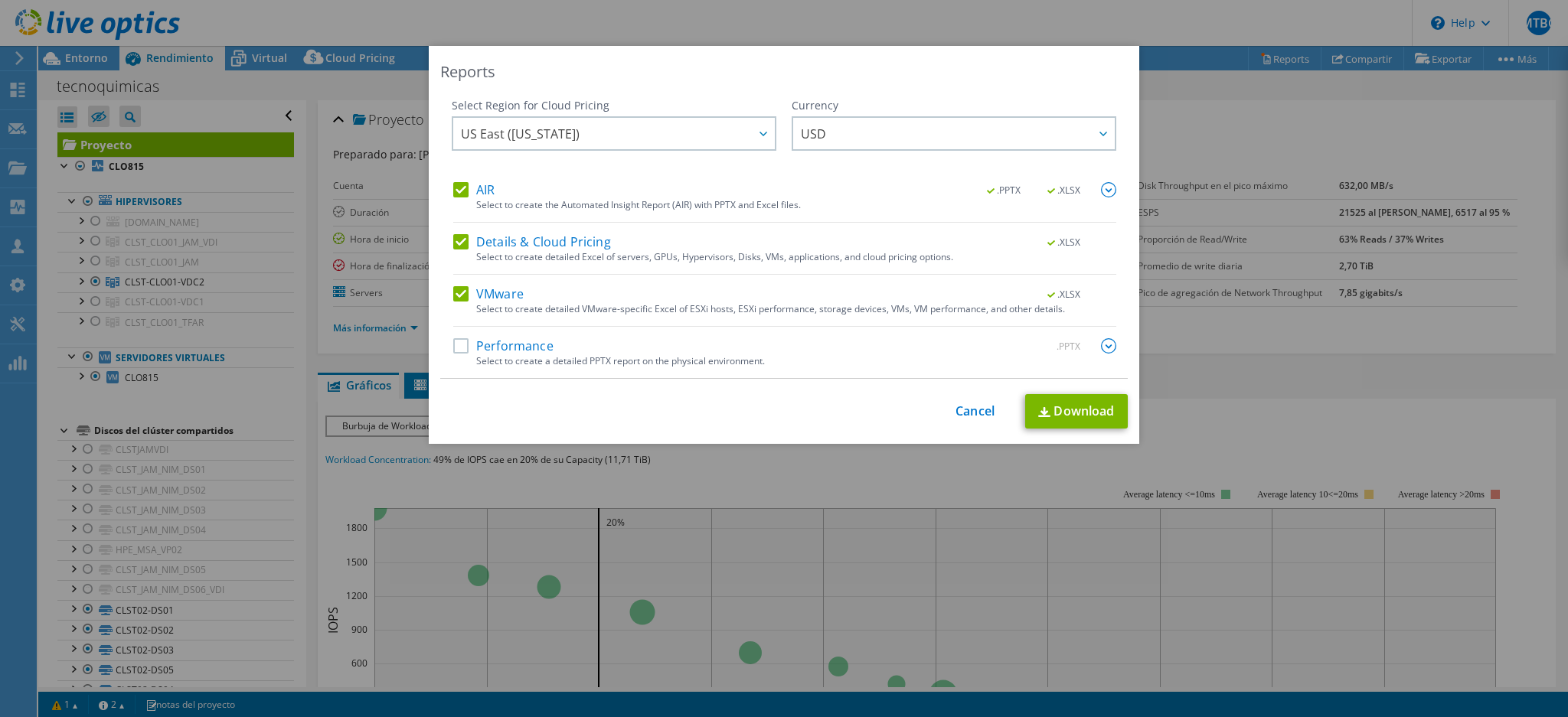
click at [457, 347] on label "Performance" at bounding box center [504, 346] width 101 height 15
click at [0, 0] on input "Performance" at bounding box center [0, 0] width 0 height 0
click at [1089, 410] on link "Download" at bounding box center [1077, 412] width 102 height 34
click at [966, 414] on link "Cancel" at bounding box center [974, 411] width 39 height 14
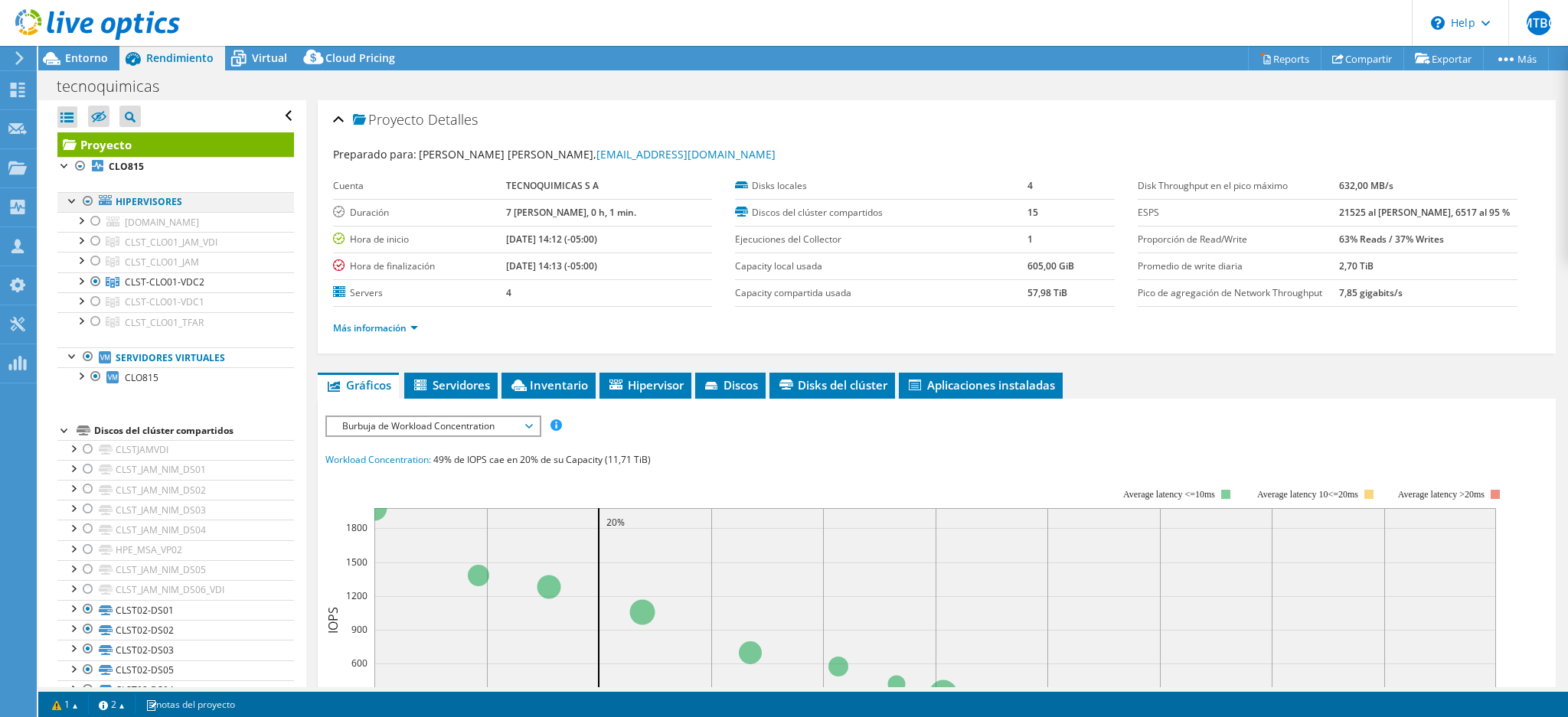
click at [85, 201] on div at bounding box center [88, 201] width 15 height 18
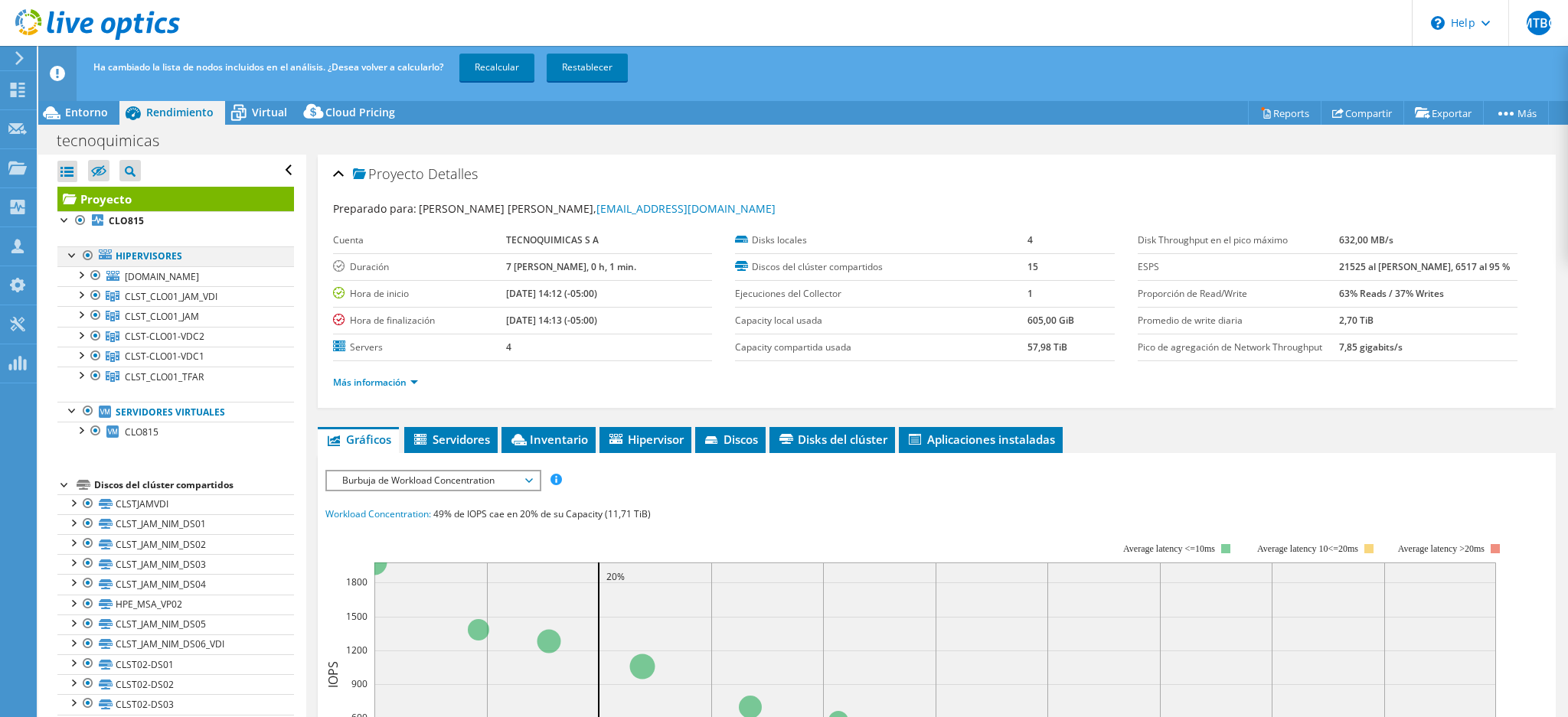
click at [89, 259] on div at bounding box center [88, 255] width 15 height 18
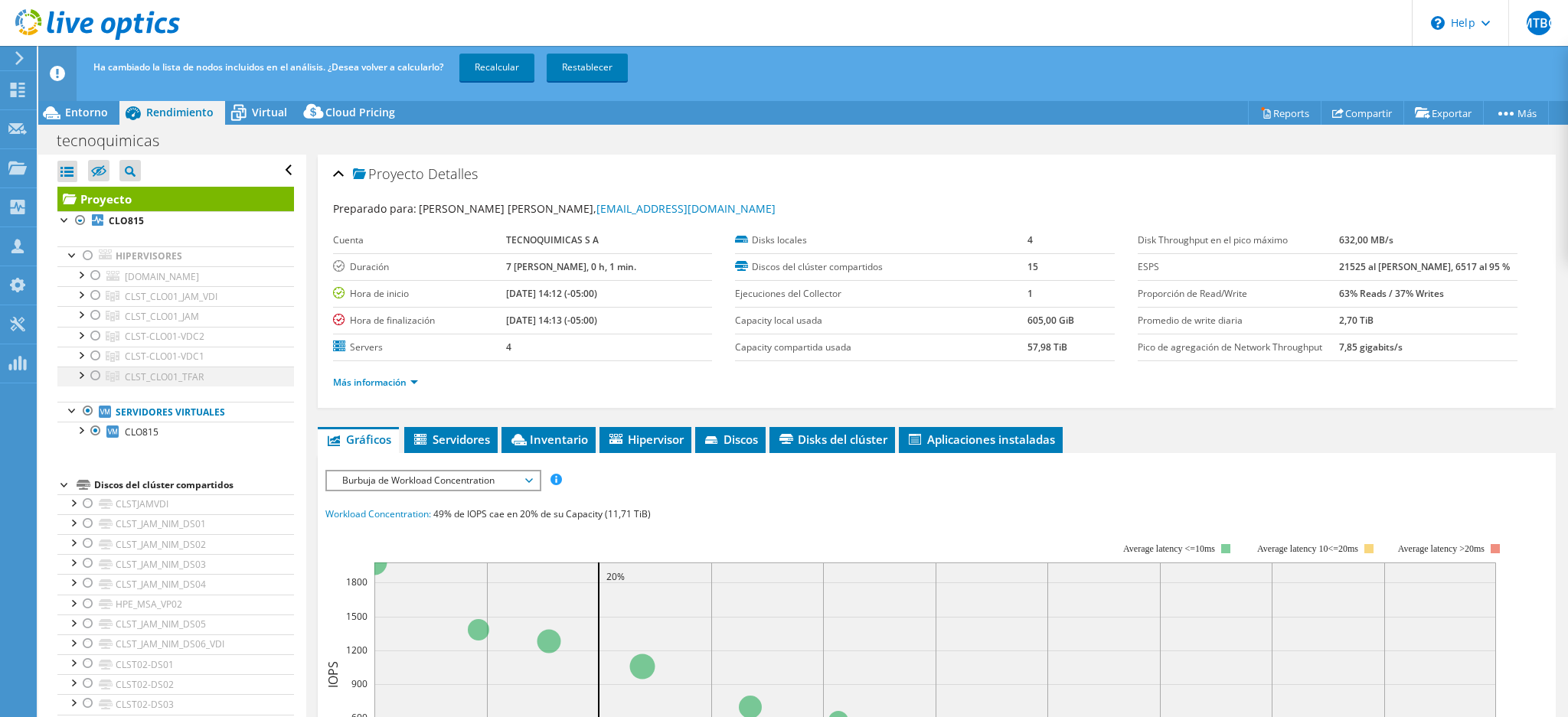
click at [91, 377] on div at bounding box center [96, 376] width 15 height 18
click at [507, 68] on link "Recalcular" at bounding box center [496, 66] width 75 height 28
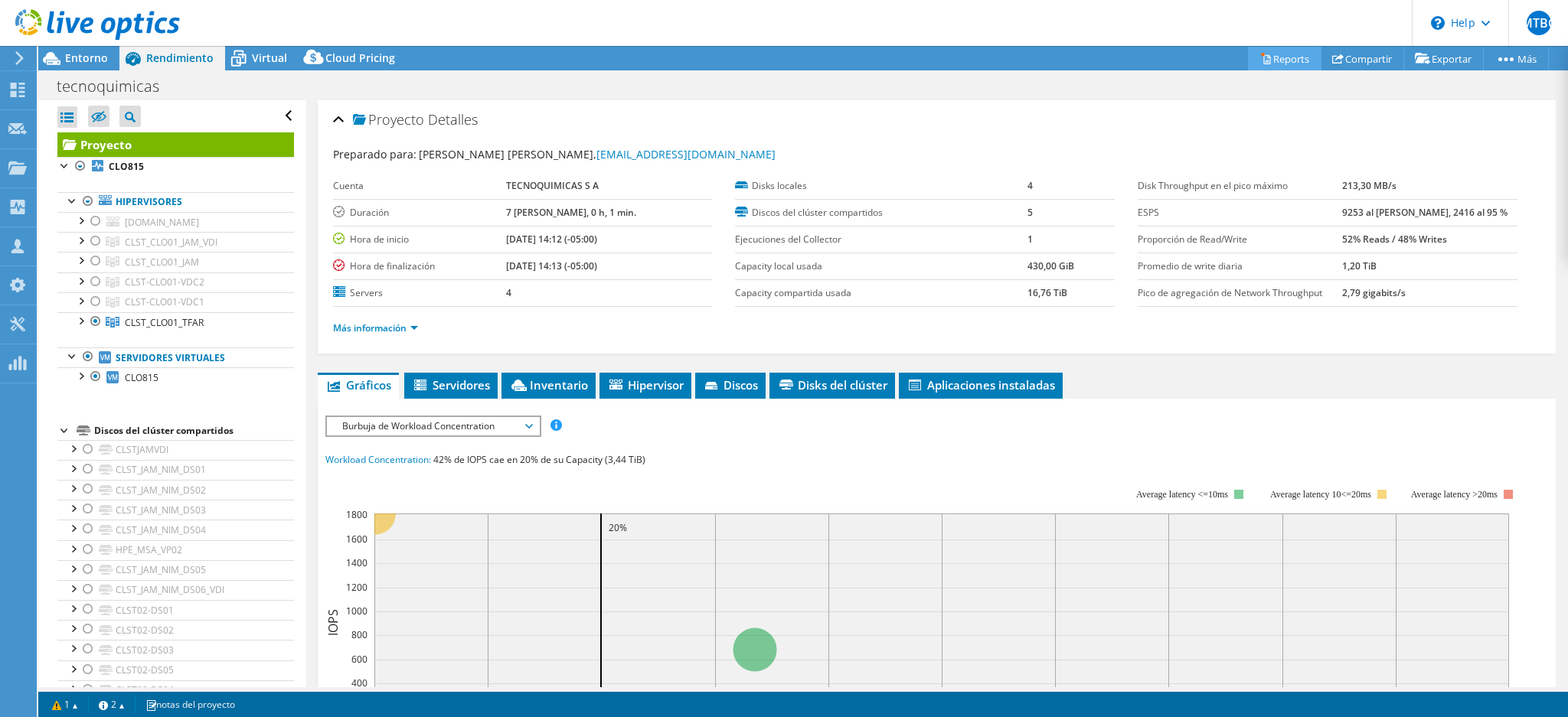
click at [1271, 59] on link "Reports" at bounding box center [1284, 58] width 73 height 24
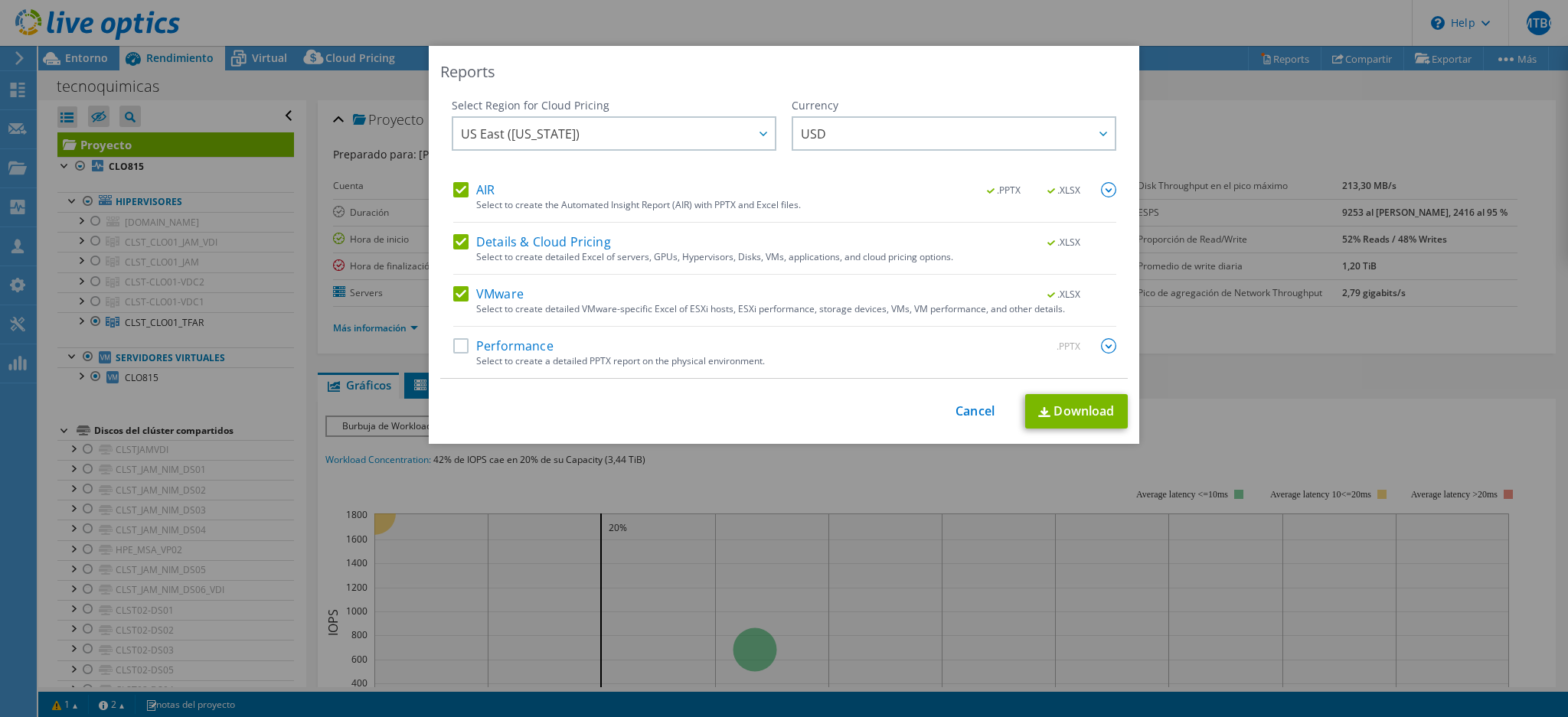
click at [456, 348] on label "Performance" at bounding box center [504, 346] width 101 height 15
click at [0, 0] on input "Performance" at bounding box center [0, 0] width 0 height 0
click at [1070, 410] on link "Download" at bounding box center [1077, 412] width 102 height 34
click at [979, 411] on link "Cancel" at bounding box center [974, 411] width 39 height 14
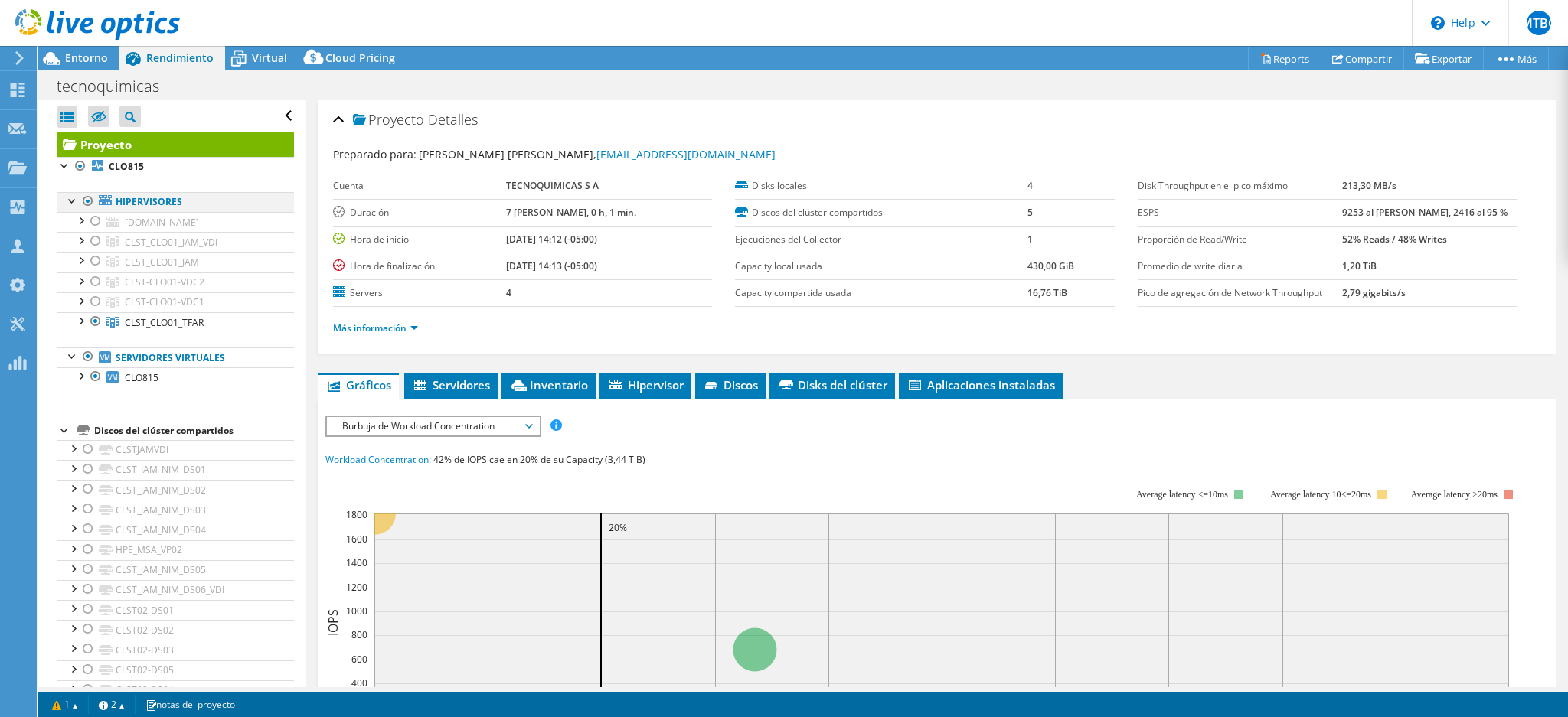
click at [87, 201] on div at bounding box center [88, 201] width 15 height 18
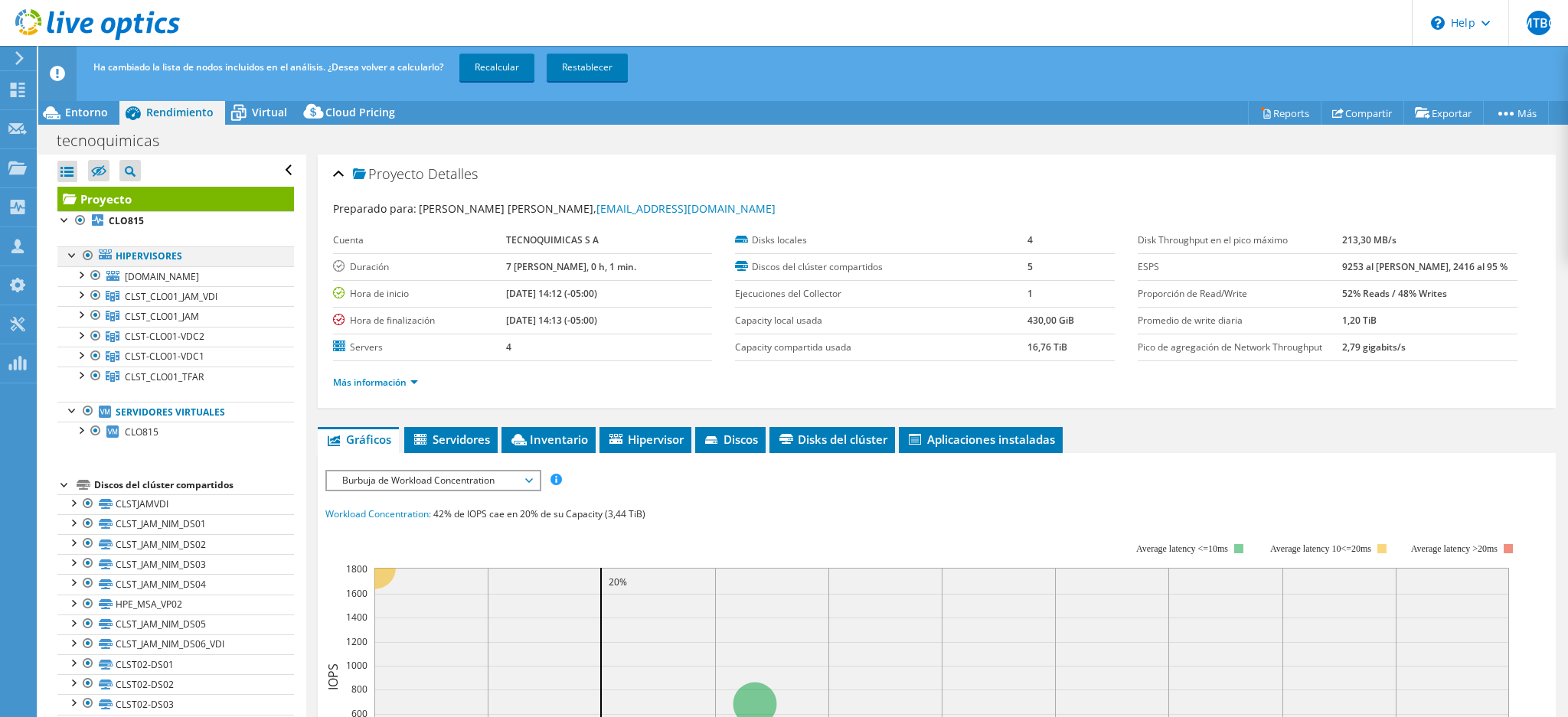
click at [85, 254] on div at bounding box center [88, 255] width 15 height 18
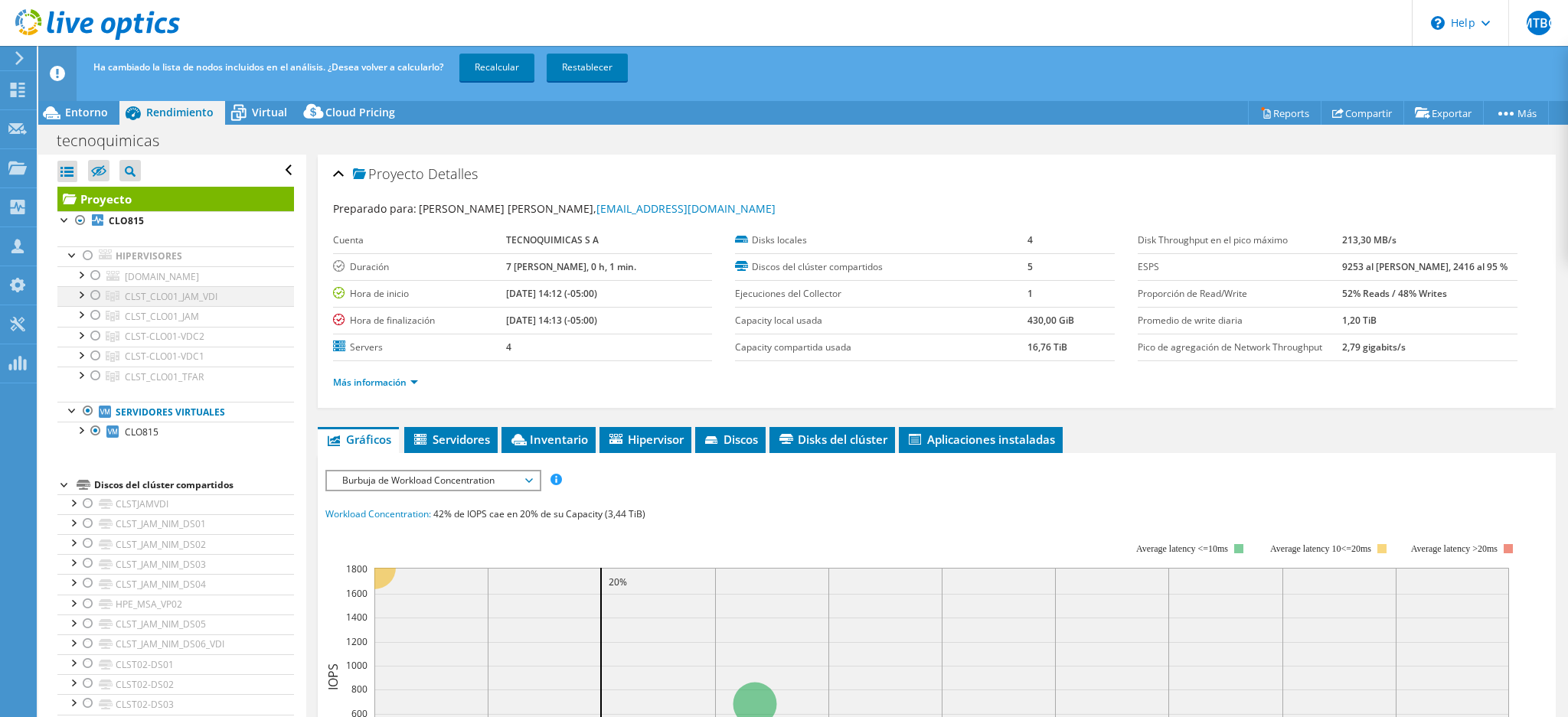
click at [93, 298] on div at bounding box center [96, 295] width 15 height 18
click at [507, 70] on link "Recalcular" at bounding box center [496, 66] width 75 height 28
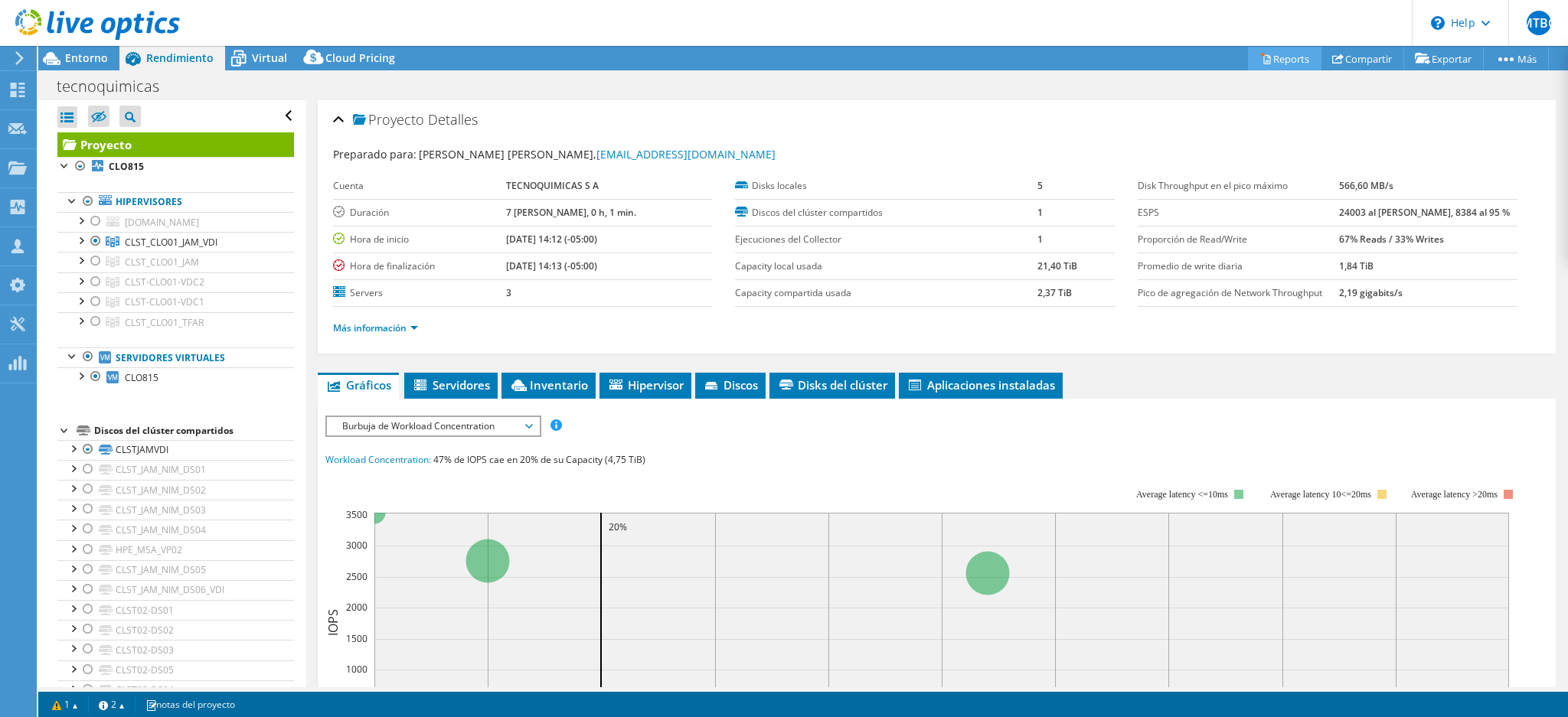
click at [1277, 58] on link "Reports" at bounding box center [1284, 58] width 73 height 24
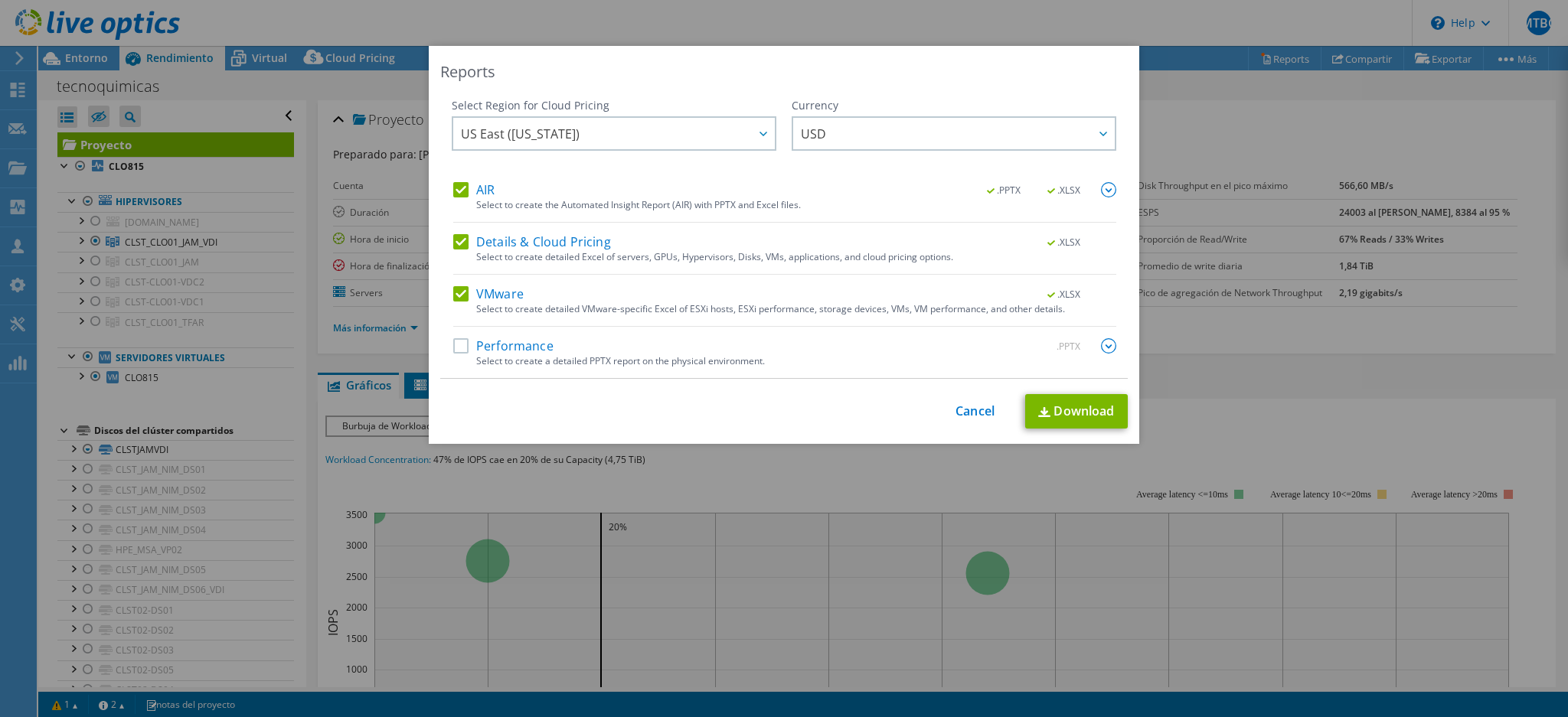
click at [459, 347] on label "Performance" at bounding box center [504, 346] width 101 height 15
click at [0, 0] on input "Performance" at bounding box center [0, 0] width 0 height 0
click at [1089, 408] on link "Download" at bounding box center [1077, 412] width 102 height 34
click at [974, 416] on link "Cancel" at bounding box center [974, 411] width 39 height 14
